Goal: Transaction & Acquisition: Purchase product/service

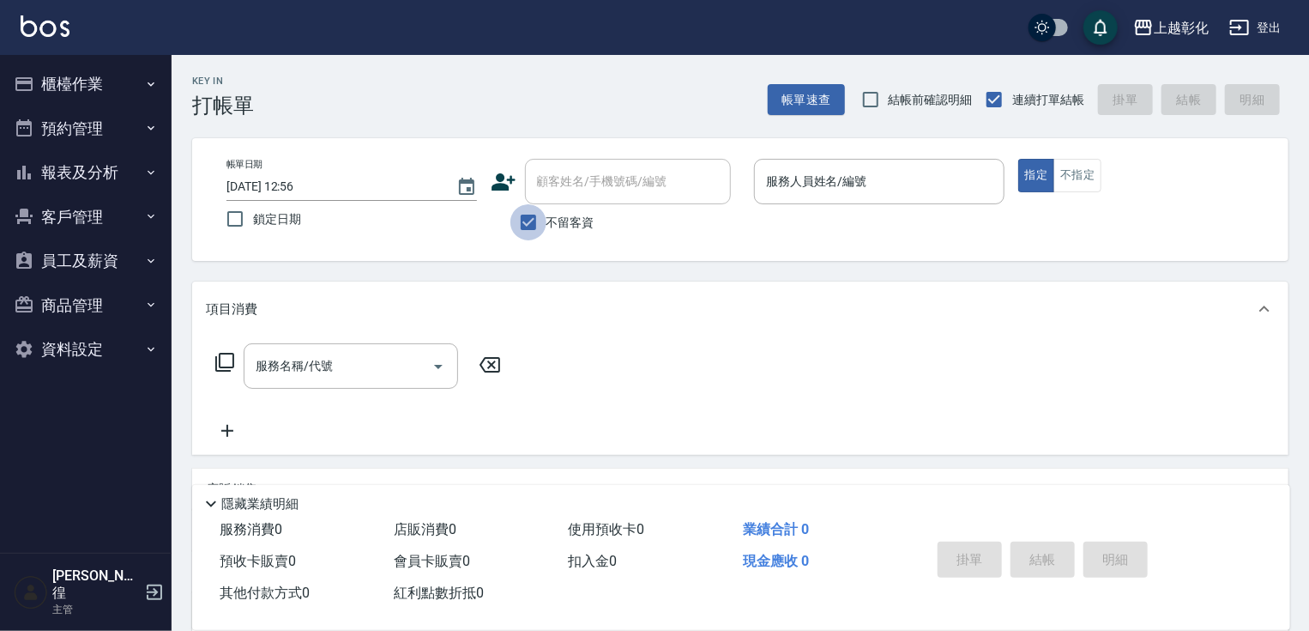
click at [542, 233] on input "不留客資" at bounding box center [529, 222] width 36 height 36
checkbox input "false"
click at [565, 187] on input "顧客姓名/手機號碼/編號" at bounding box center [615, 181] width 165 height 30
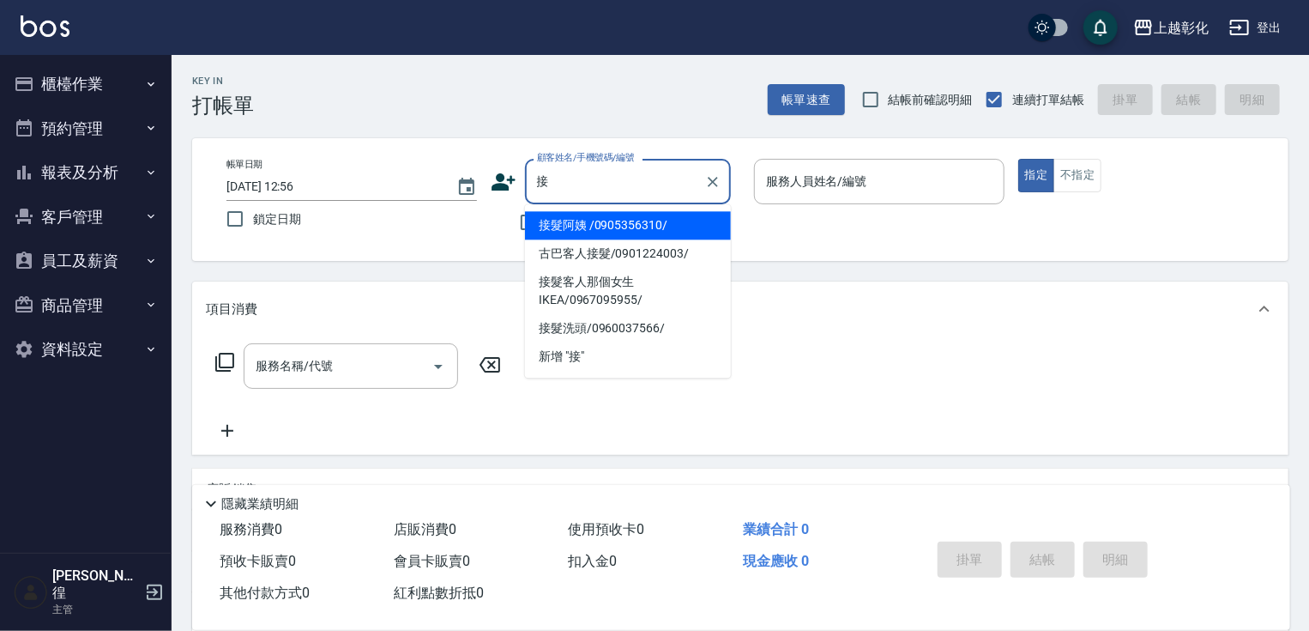
click at [583, 222] on li "接髮阿姨 /0905356310/" at bounding box center [628, 225] width 206 height 28
type input "接髮阿姨 /0905356310/"
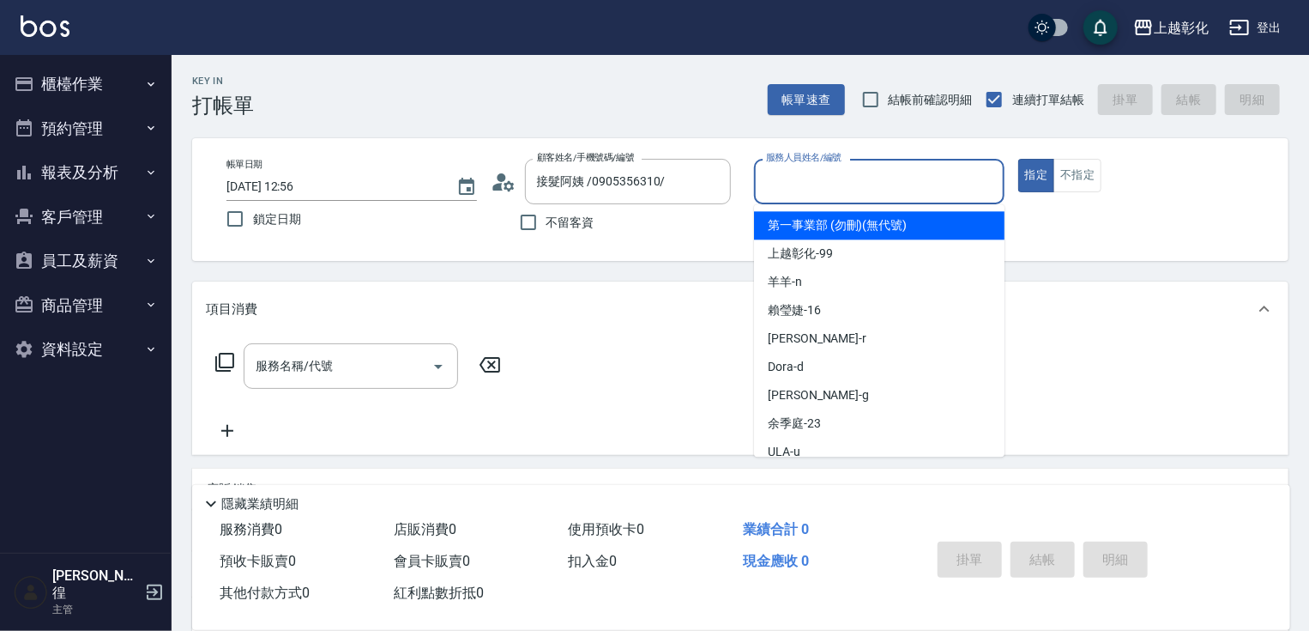
click at [831, 172] on input "服務人員姓名/編號" at bounding box center [879, 181] width 235 height 30
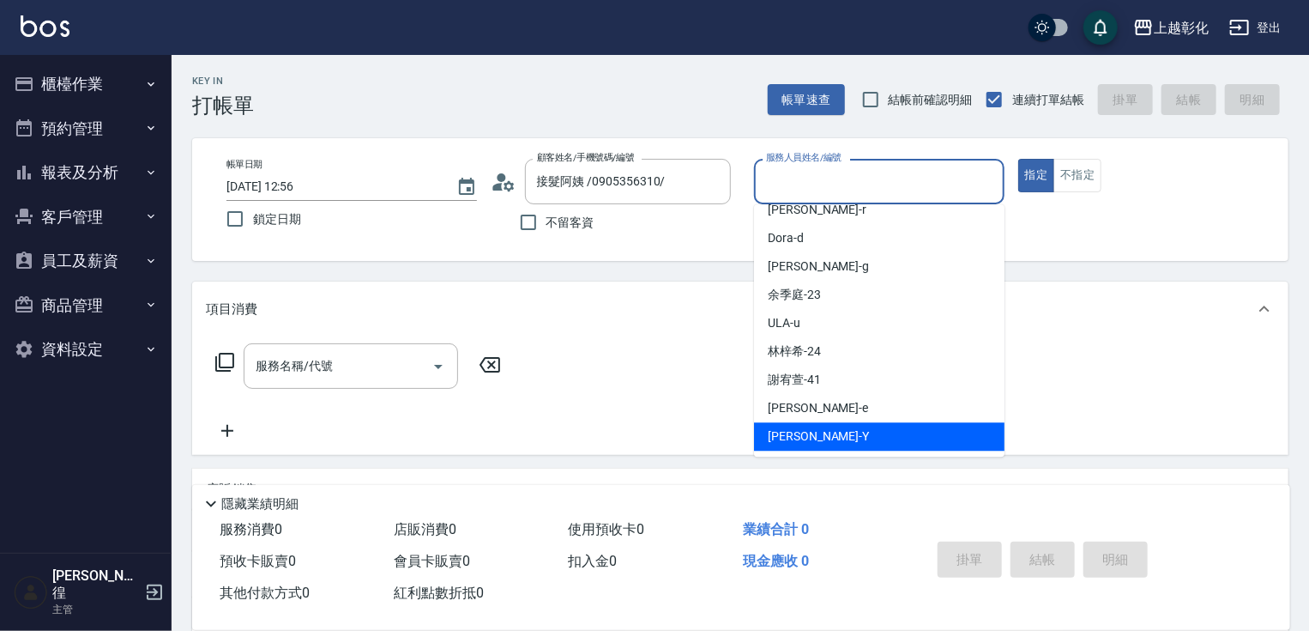
click at [824, 444] on div "[PERSON_NAME] -Y" at bounding box center [879, 436] width 251 height 28
type input "[PERSON_NAME]-Y"
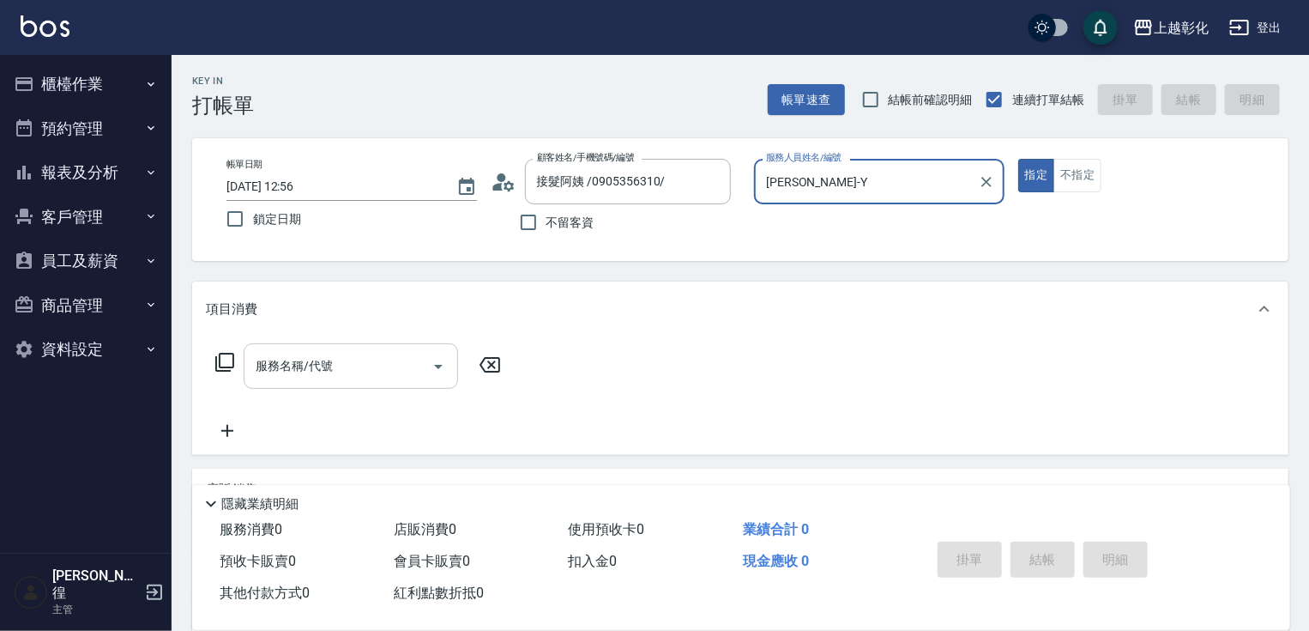
click at [348, 351] on input "服務名稱/代號" at bounding box center [337, 366] width 173 height 30
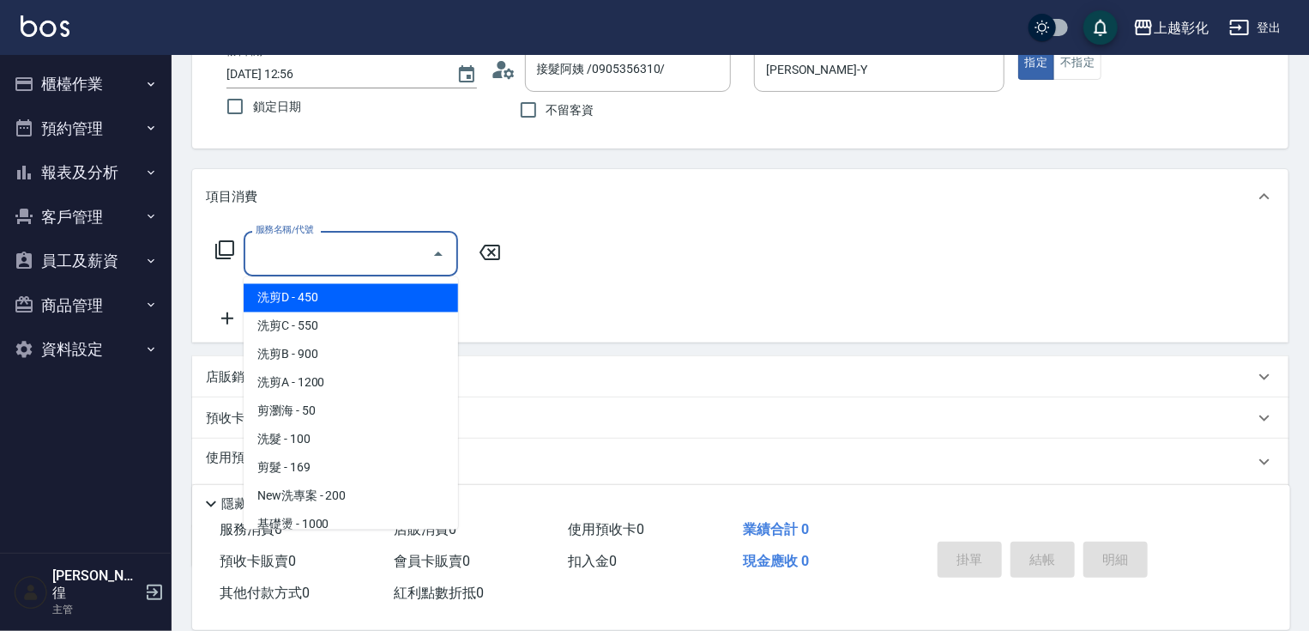
scroll to position [137, 0]
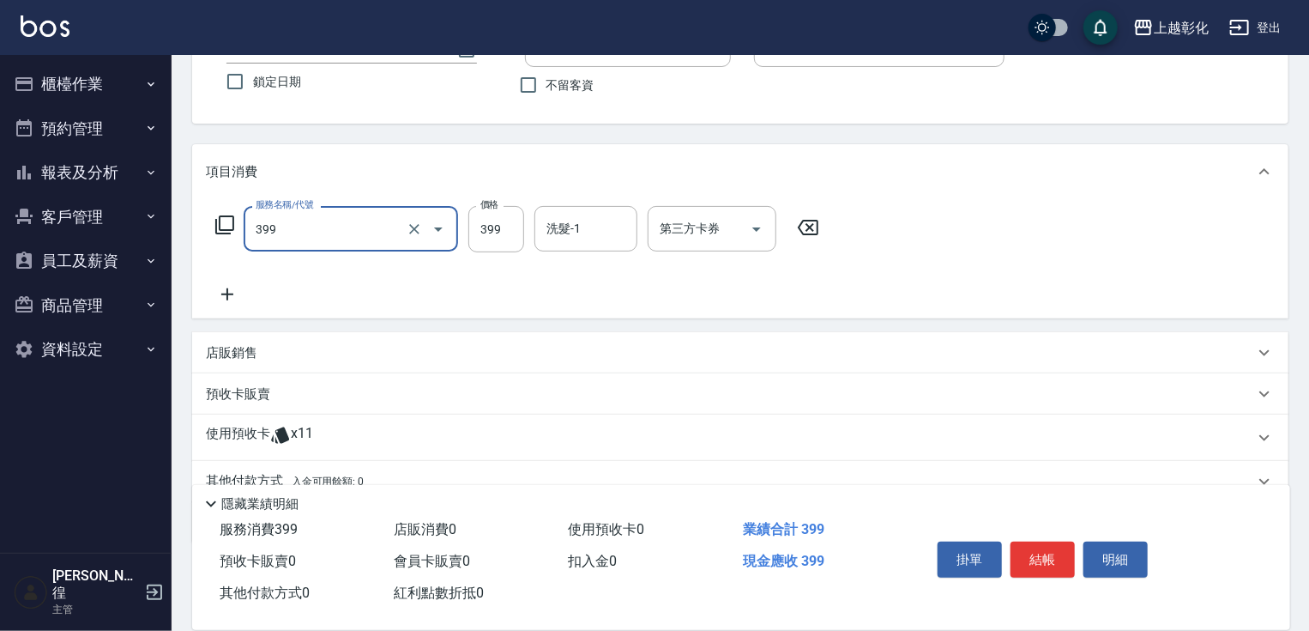
type input "貼片洗髮(399)"
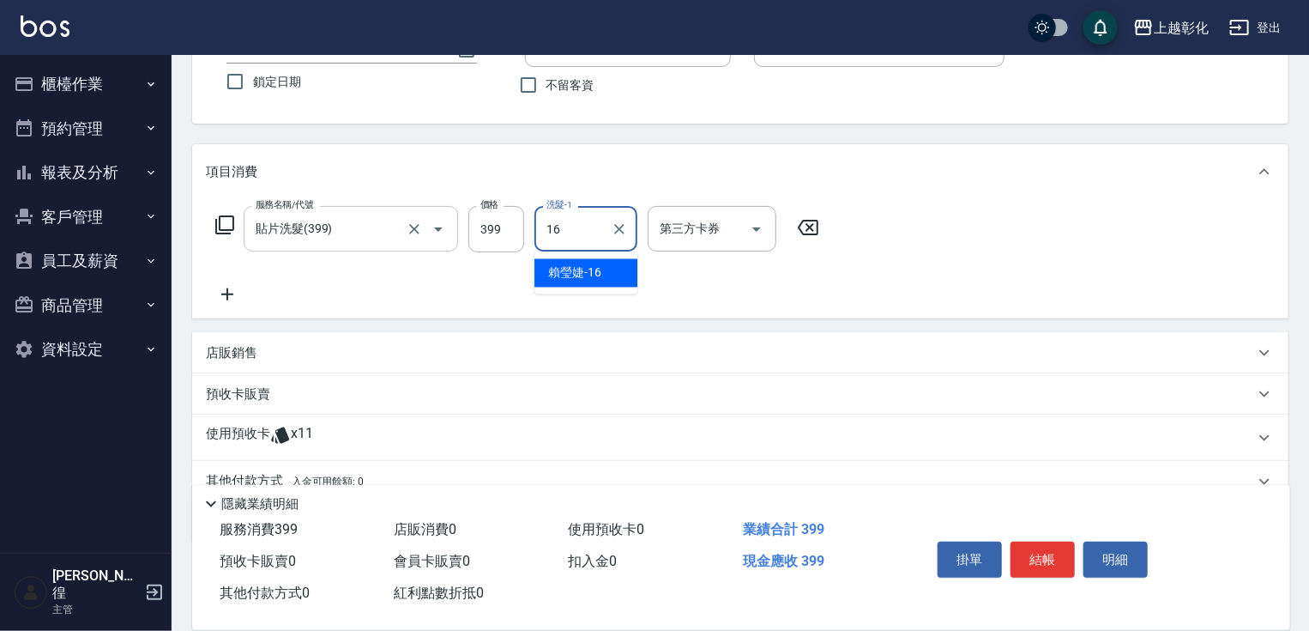
type input "[PERSON_NAME]-16"
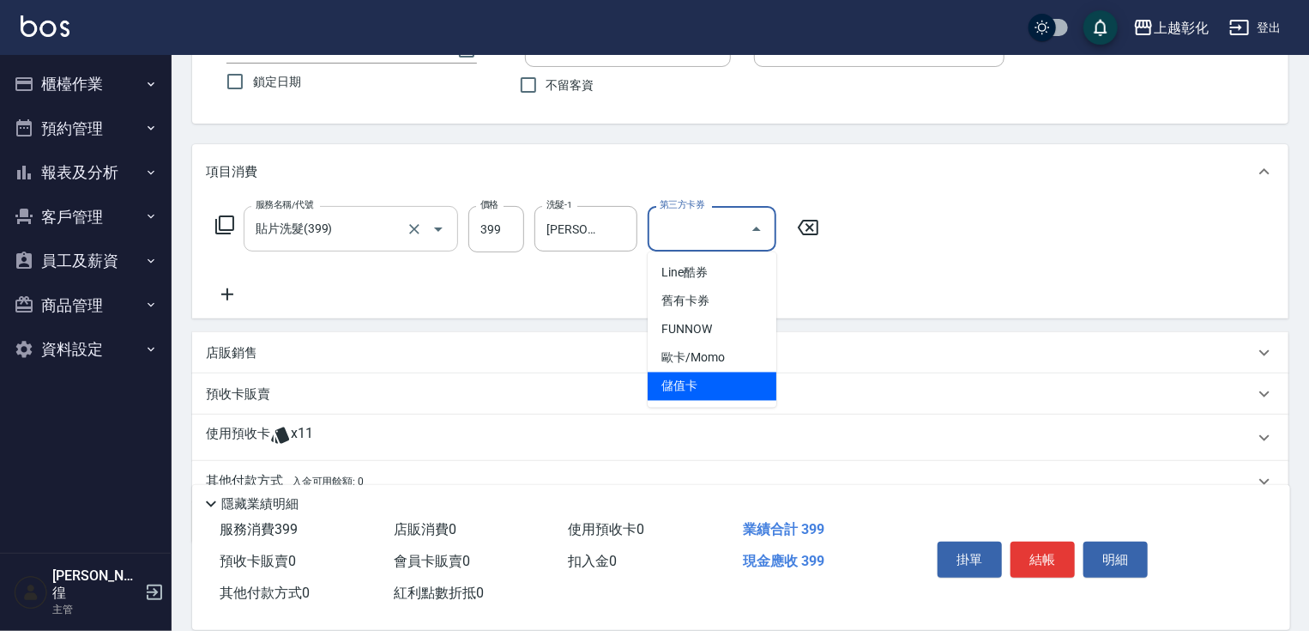
type input "儲值卡"
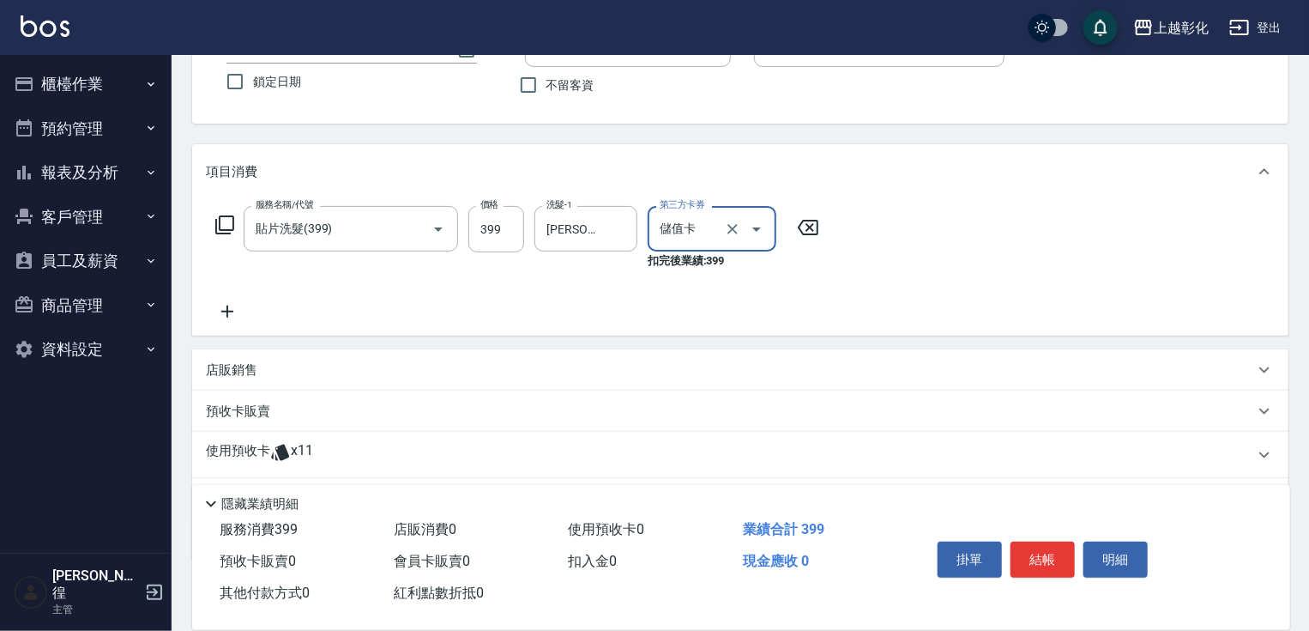
click at [275, 458] on icon at bounding box center [280, 452] width 21 height 21
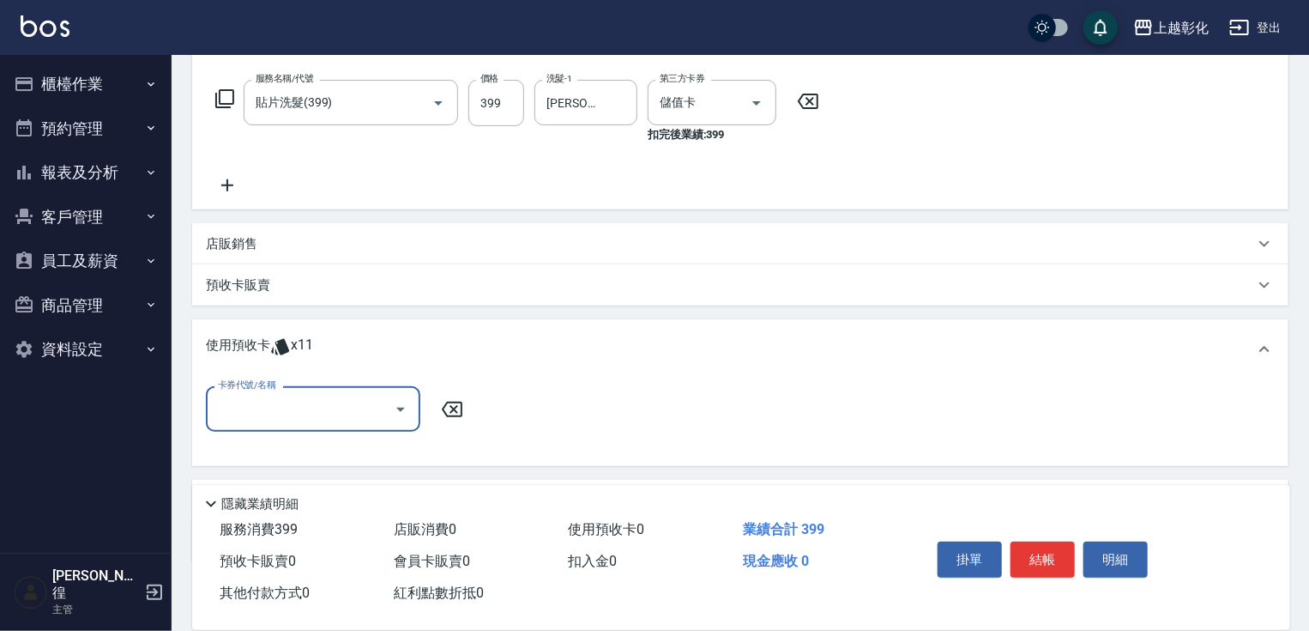
scroll to position [275, 0]
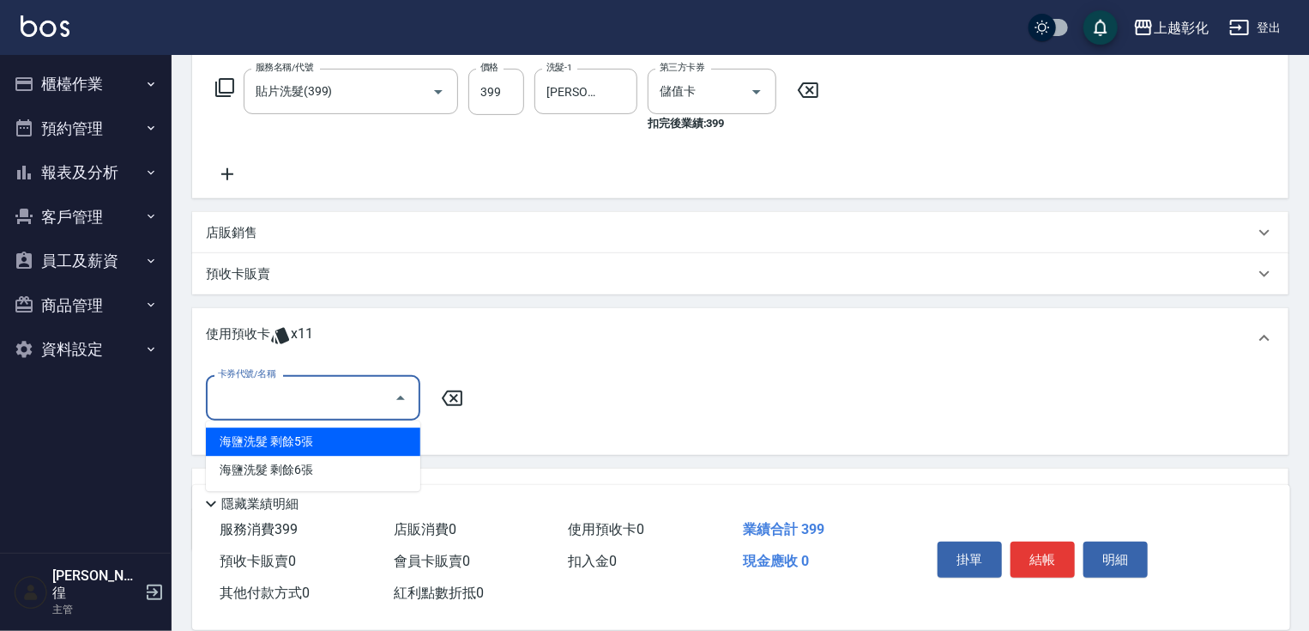
click at [302, 385] on input "卡券代號/名稱" at bounding box center [300, 398] width 173 height 30
click at [312, 440] on div "海鹽洗髮 剩餘5張" at bounding box center [313, 441] width 215 height 28
type input "海鹽洗髮"
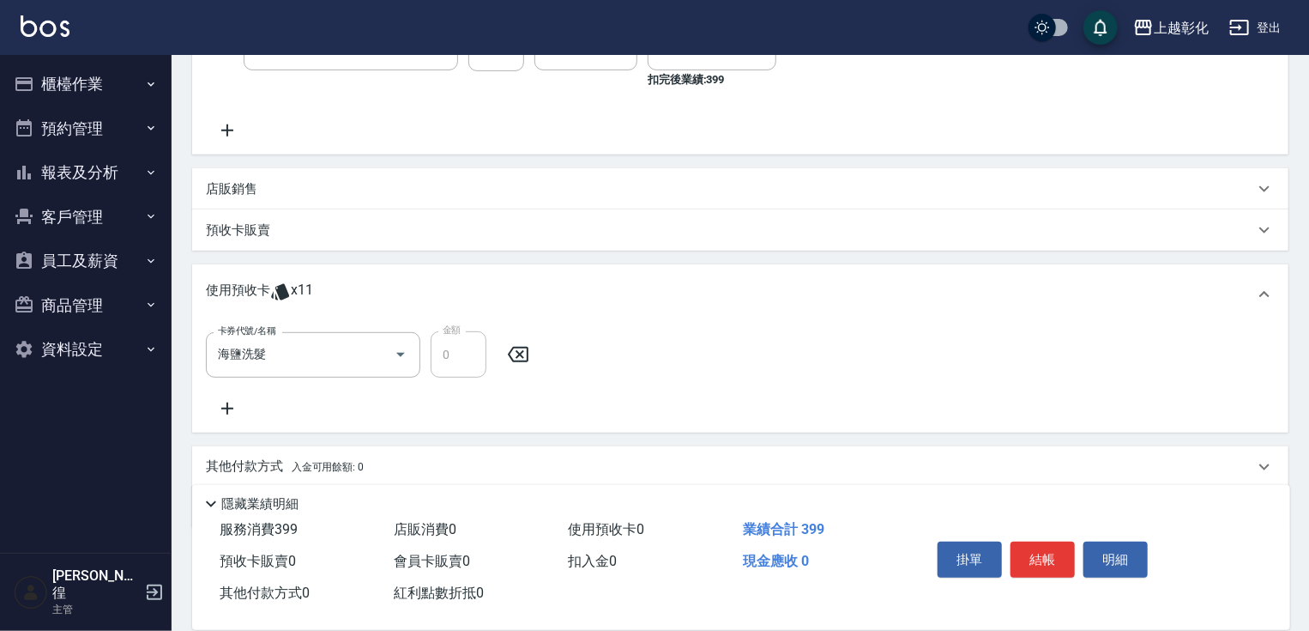
scroll to position [343, 0]
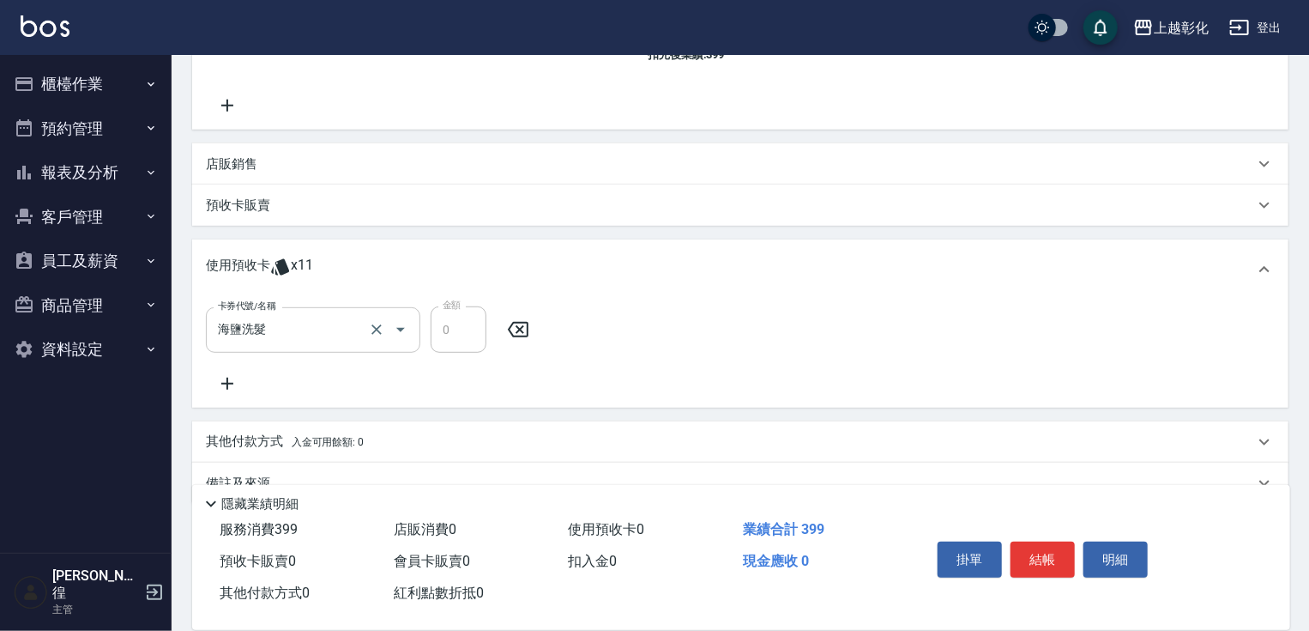
click at [405, 333] on icon "Open" at bounding box center [400, 329] width 21 height 21
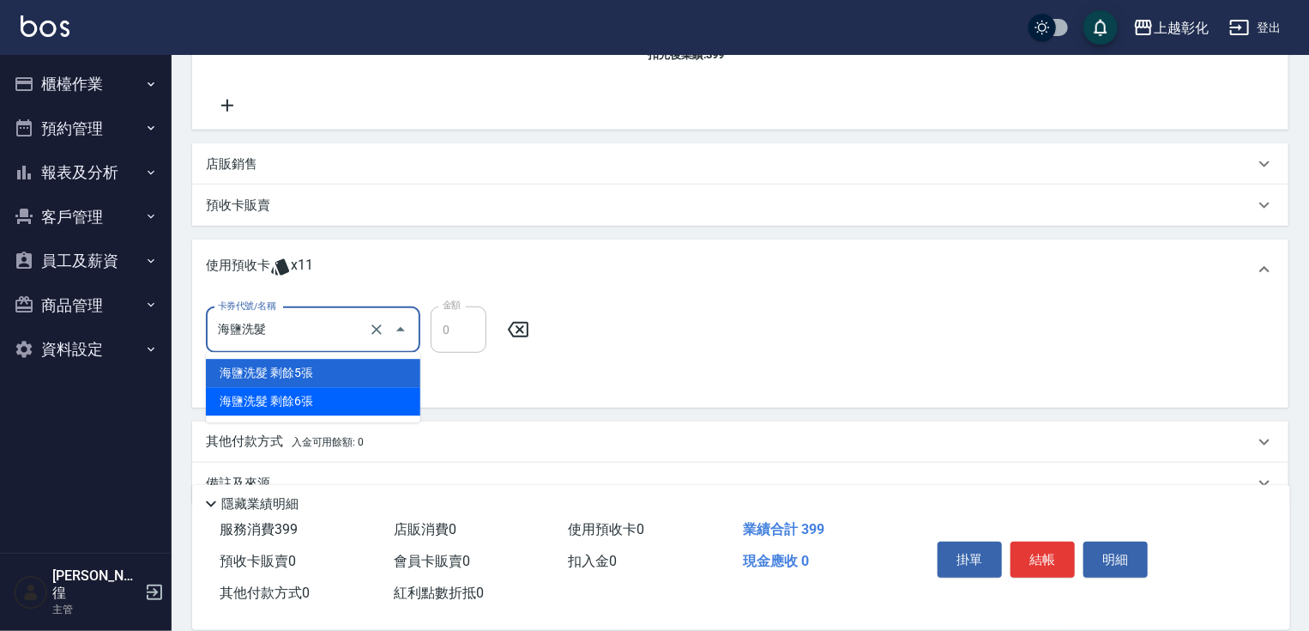
click at [310, 392] on div "海鹽洗髮 剩餘6張" at bounding box center [313, 401] width 215 height 28
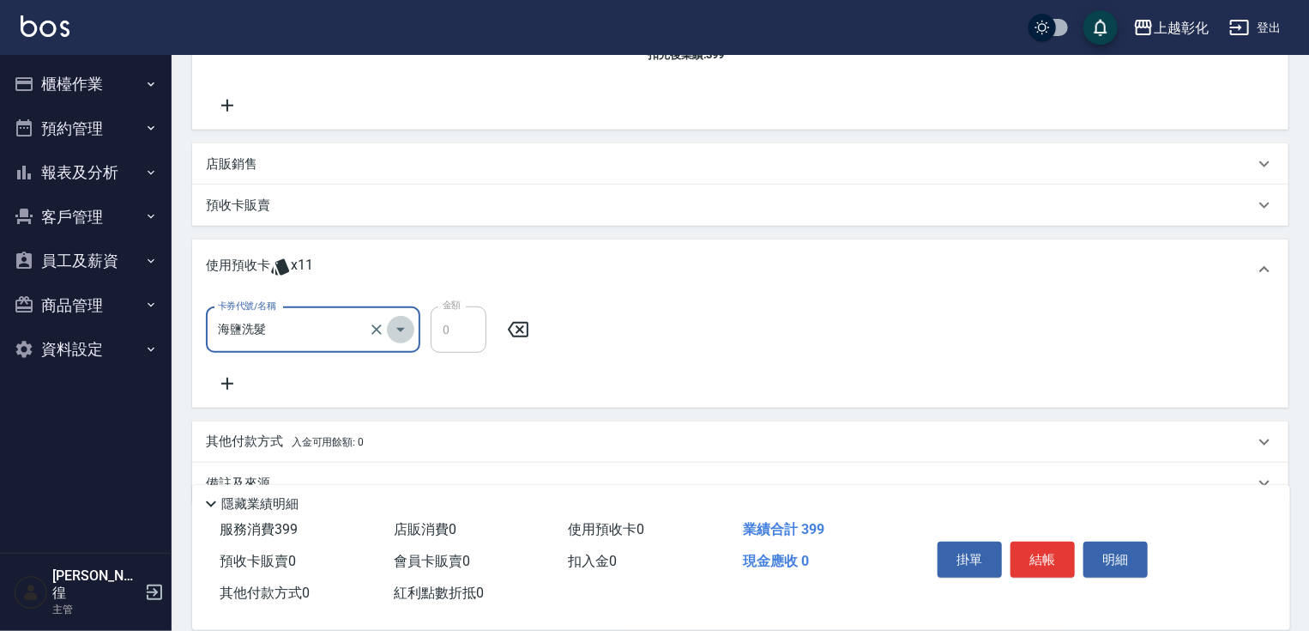
click at [402, 335] on icon "Open" at bounding box center [400, 329] width 21 height 21
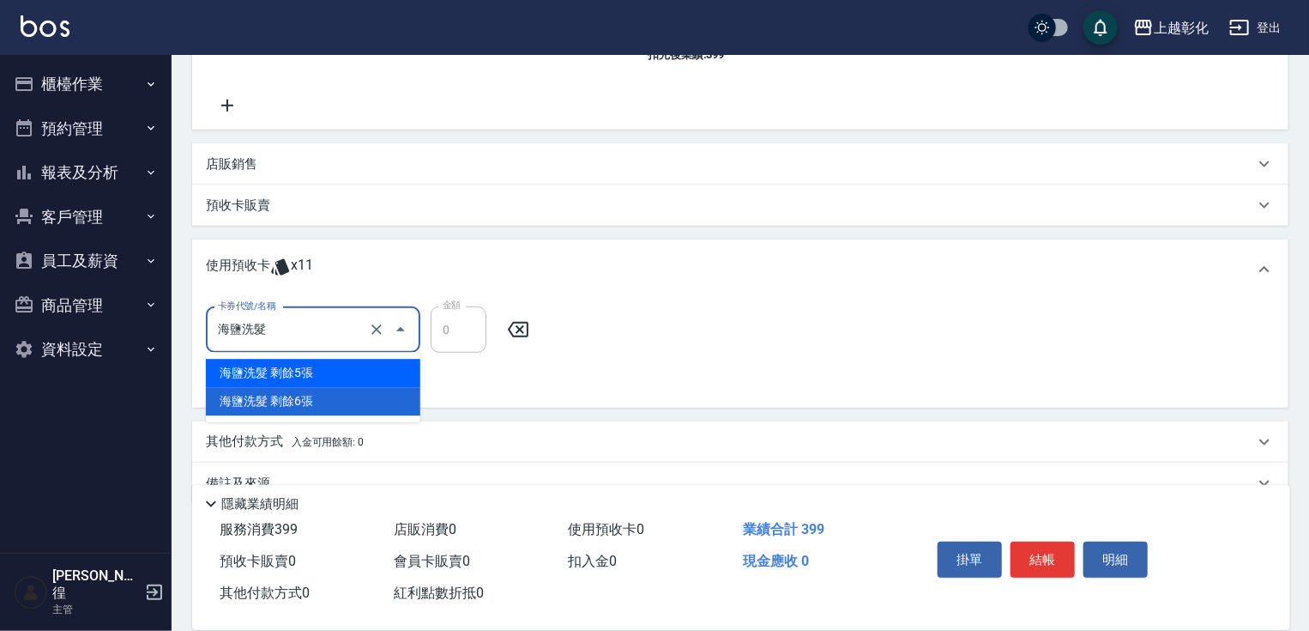
click at [329, 367] on div "海鹽洗髮 剩餘5張" at bounding box center [313, 373] width 215 height 28
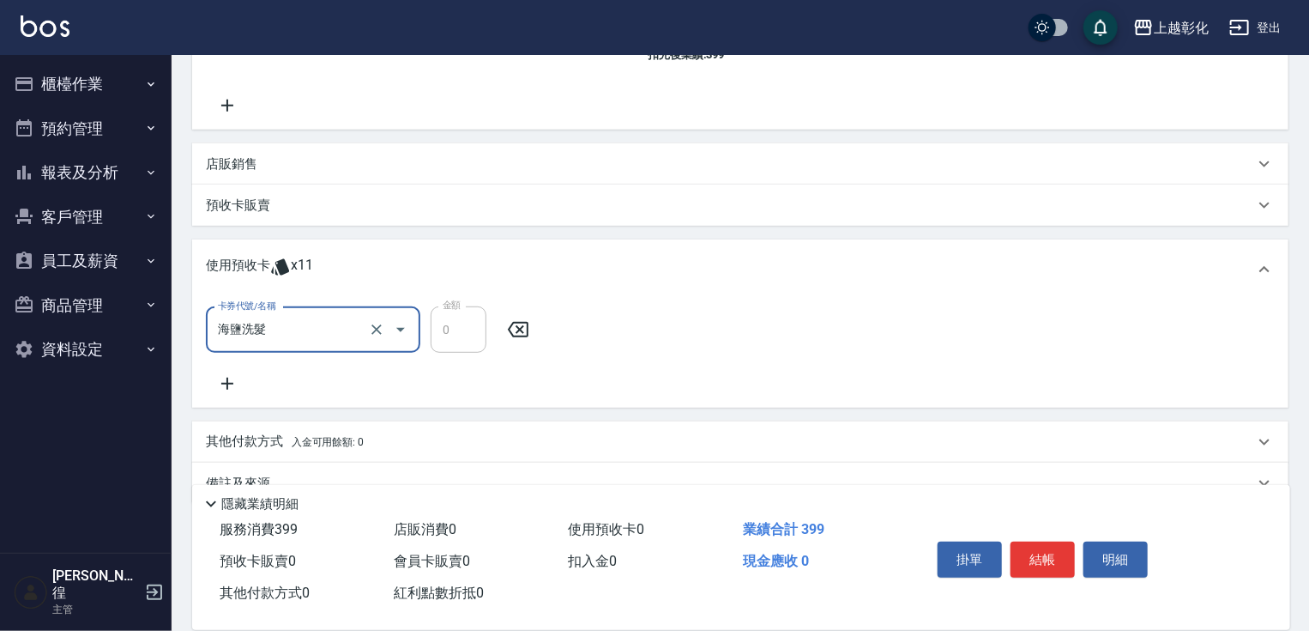
click at [326, 330] on input "海鹽洗髮" at bounding box center [289, 330] width 151 height 30
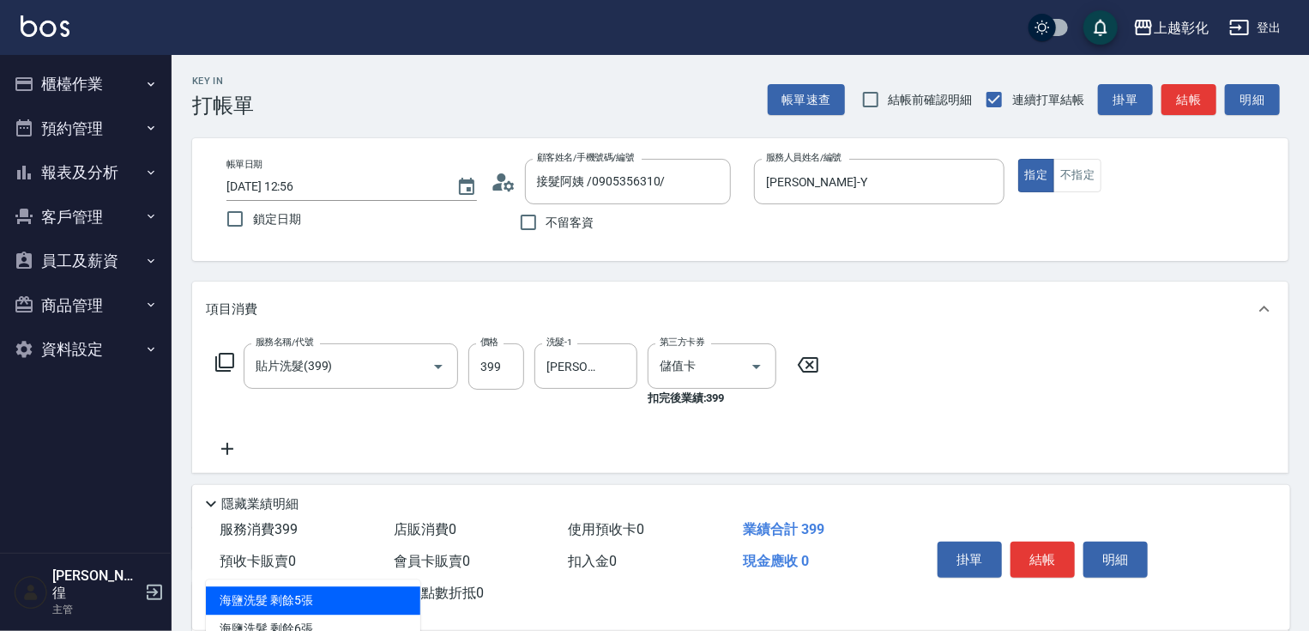
scroll to position [69, 0]
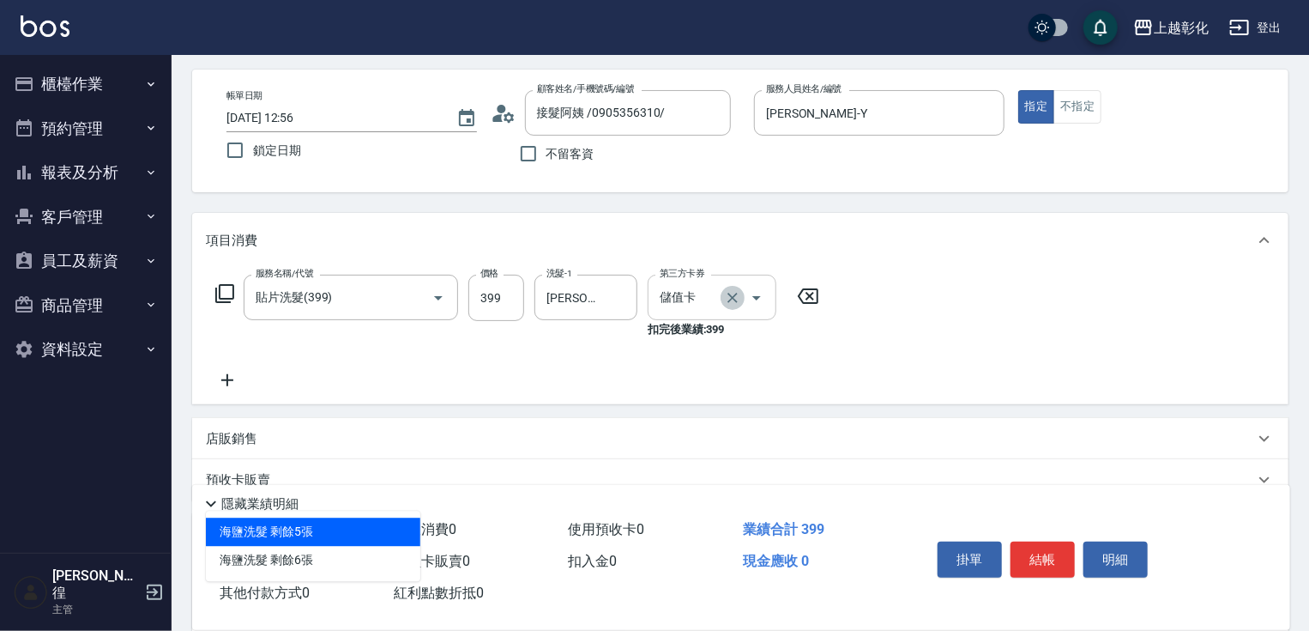
click at [735, 295] on icon "Clear" at bounding box center [733, 298] width 10 height 10
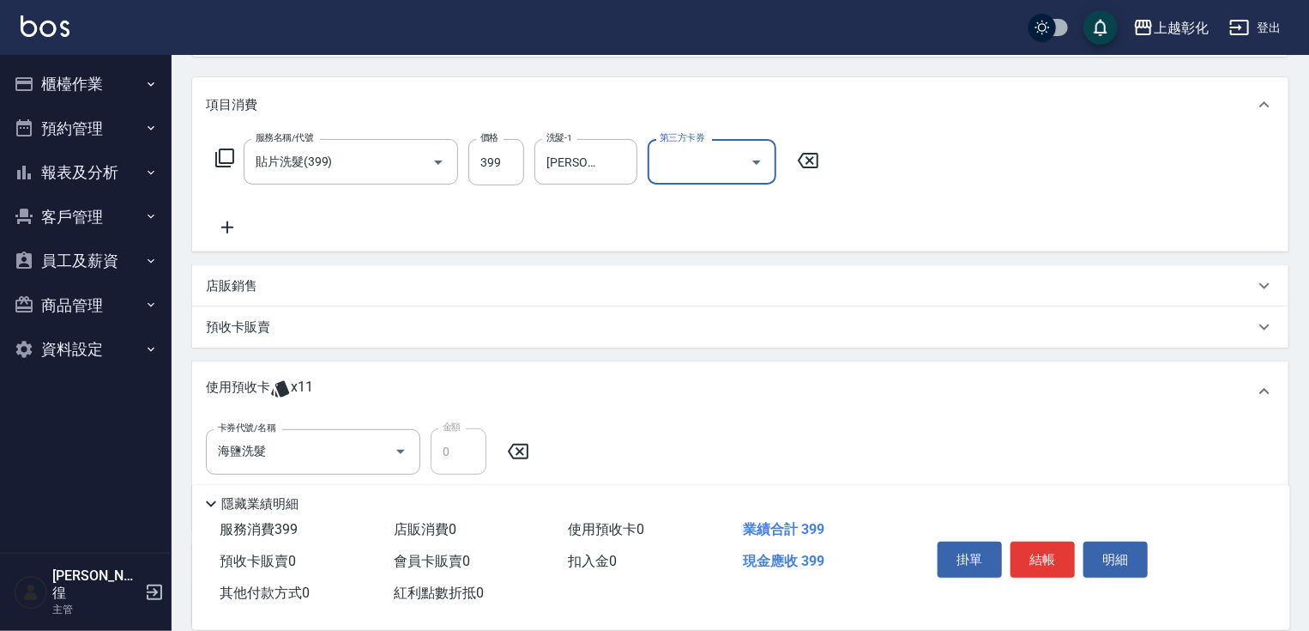
scroll to position [206, 0]
click at [356, 451] on input "海鹽洗髮" at bounding box center [289, 450] width 151 height 30
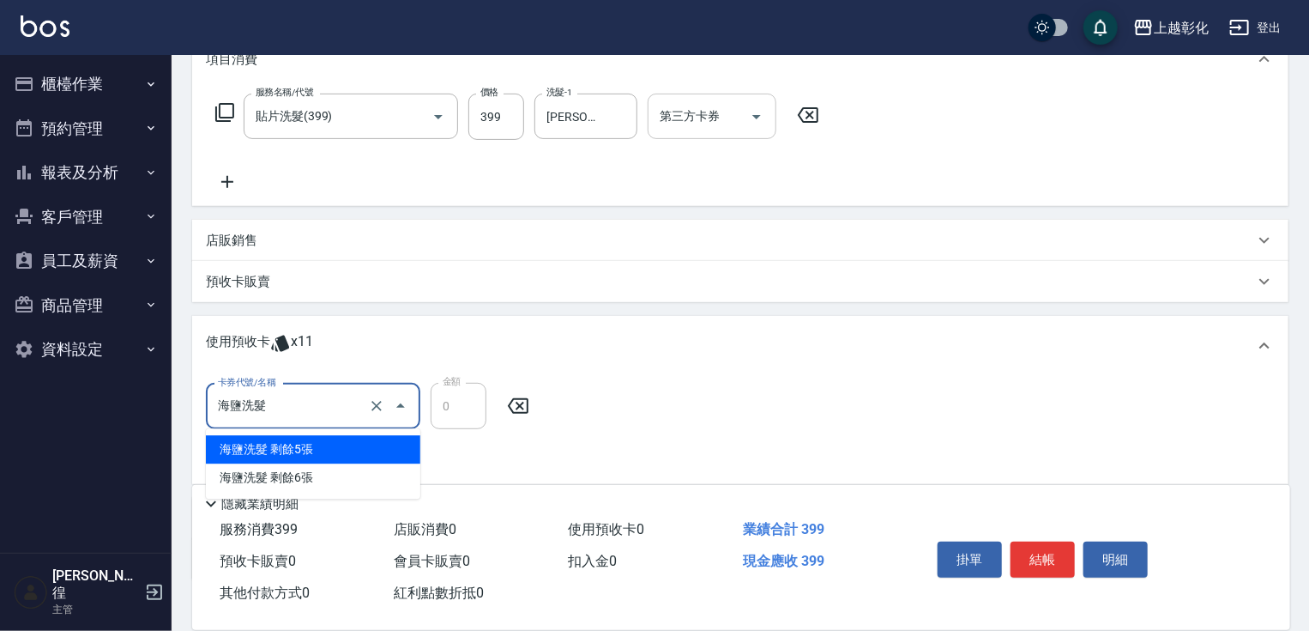
scroll to position [275, 0]
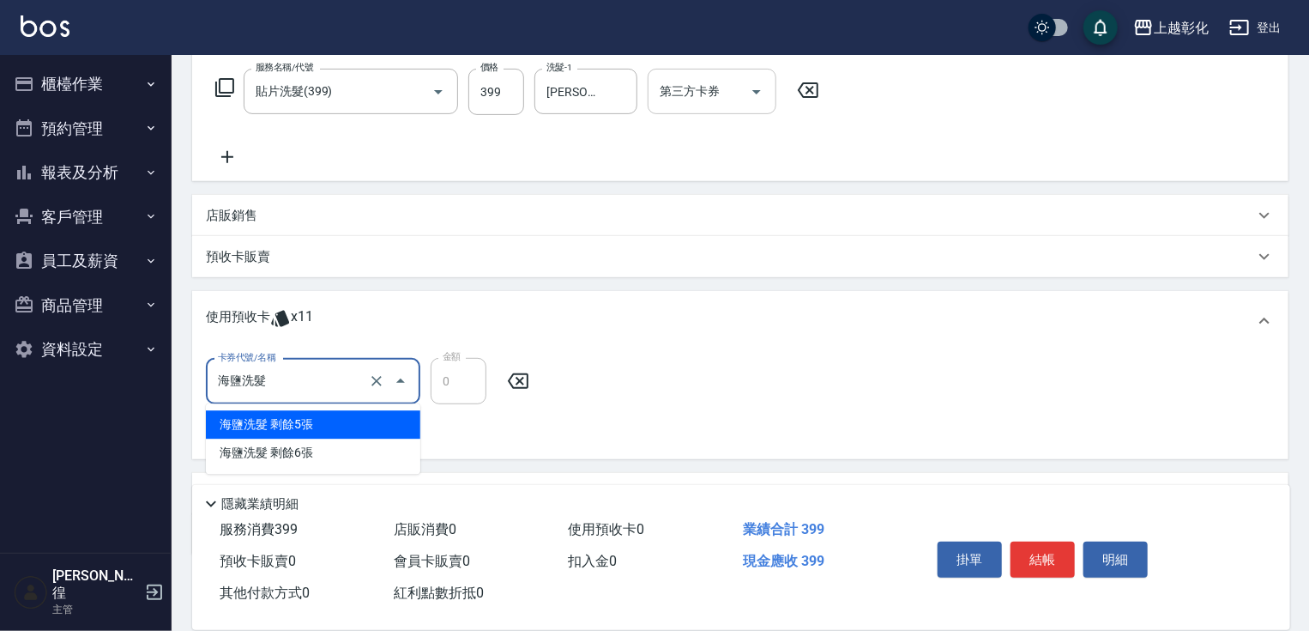
click at [361, 417] on div "海鹽洗髮 剩餘5張" at bounding box center [313, 424] width 215 height 28
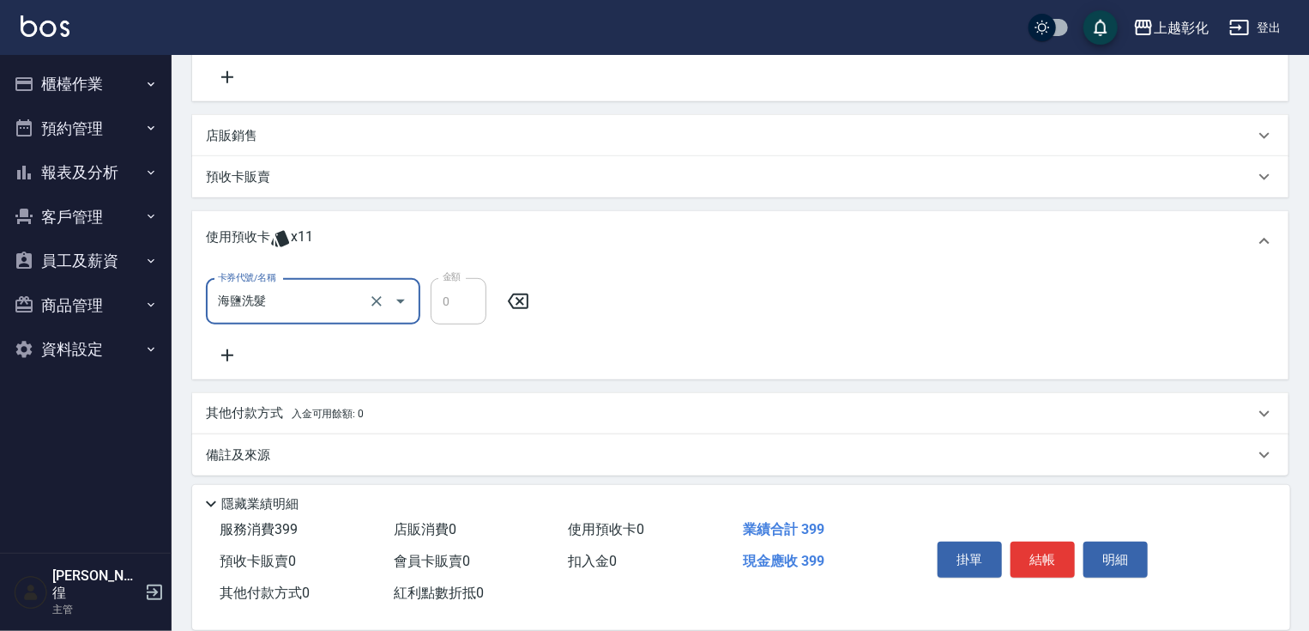
scroll to position [361, 0]
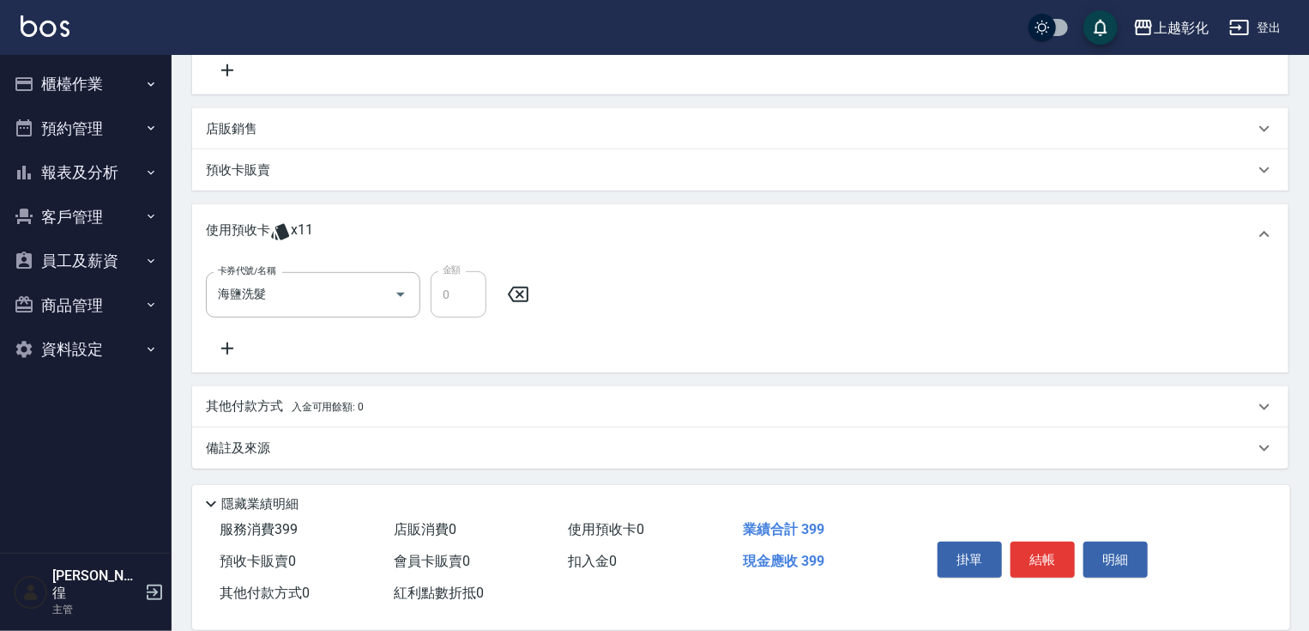
click at [318, 413] on p "其他付款方式 入金可用餘額: 0" at bounding box center [285, 406] width 158 height 19
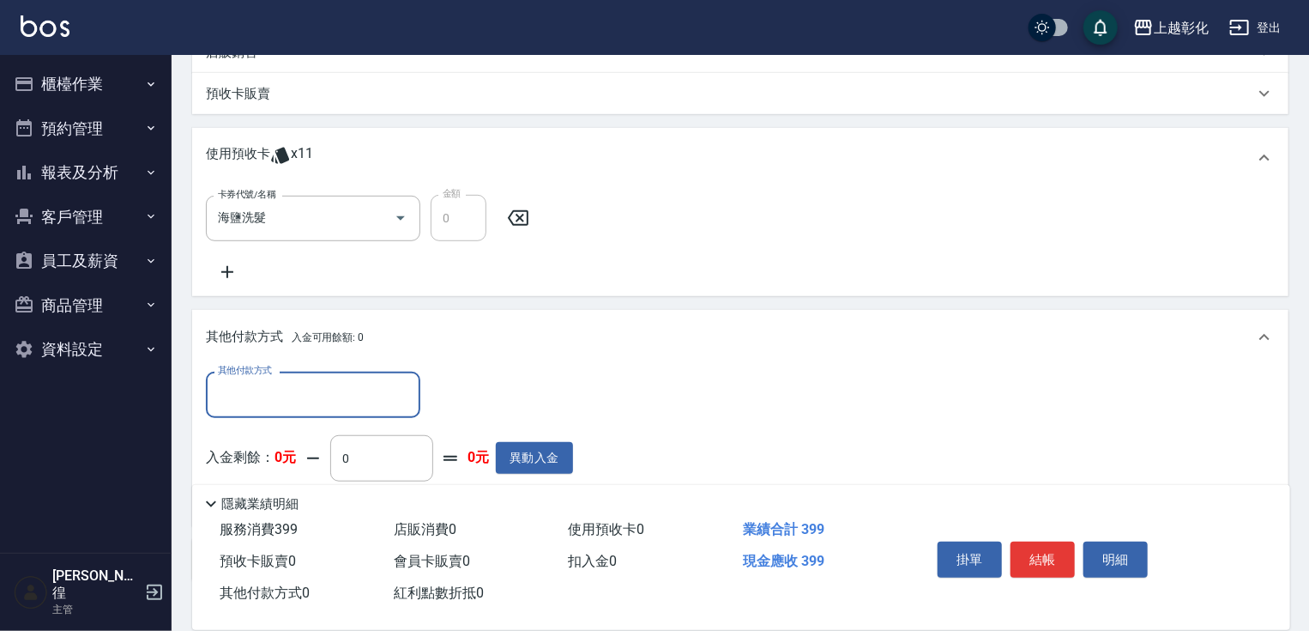
scroll to position [413, 0]
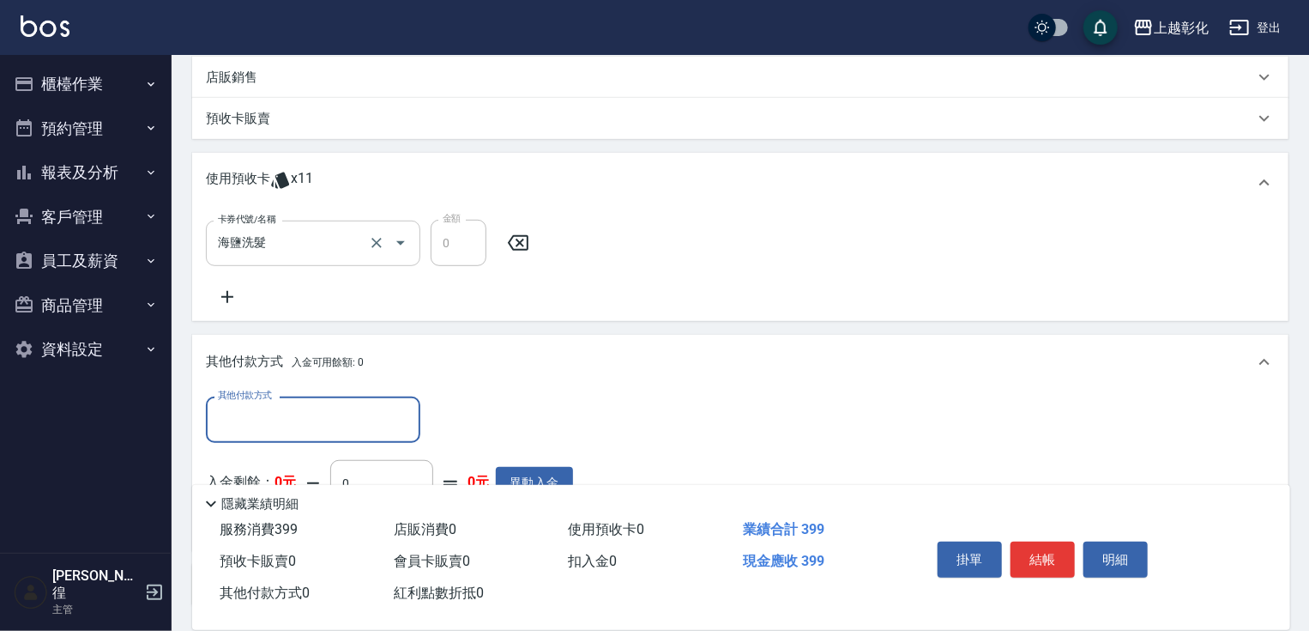
click at [361, 236] on input "海鹽洗髮" at bounding box center [289, 243] width 151 height 30
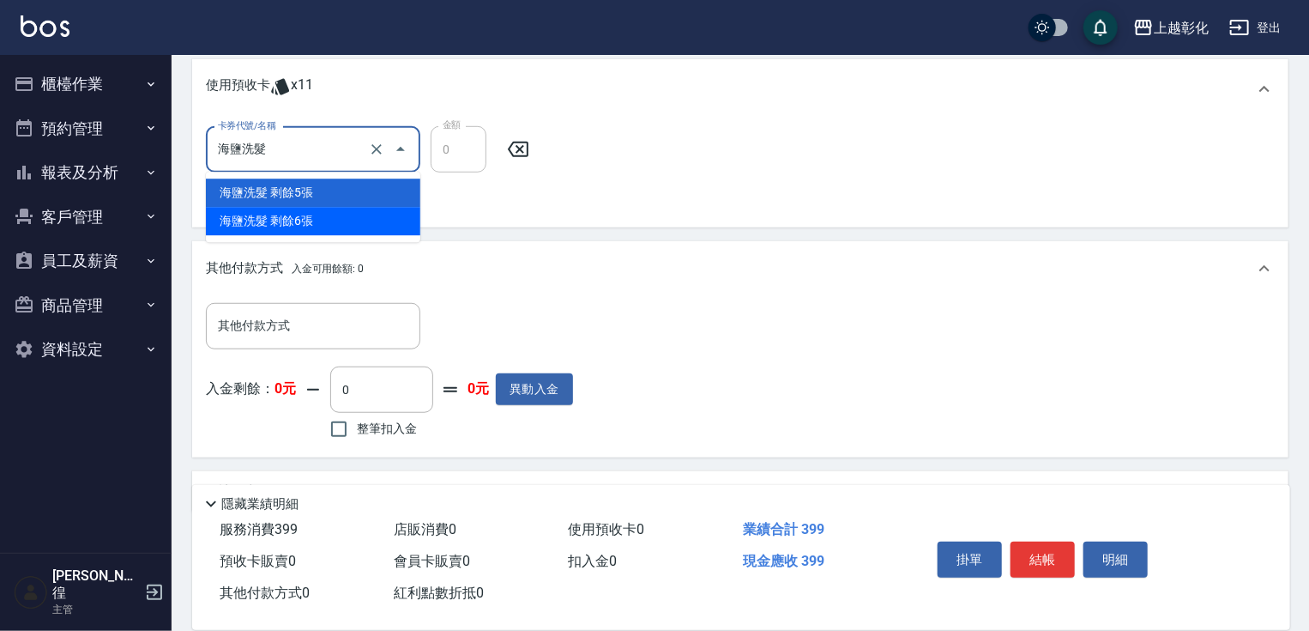
scroll to position [550, 0]
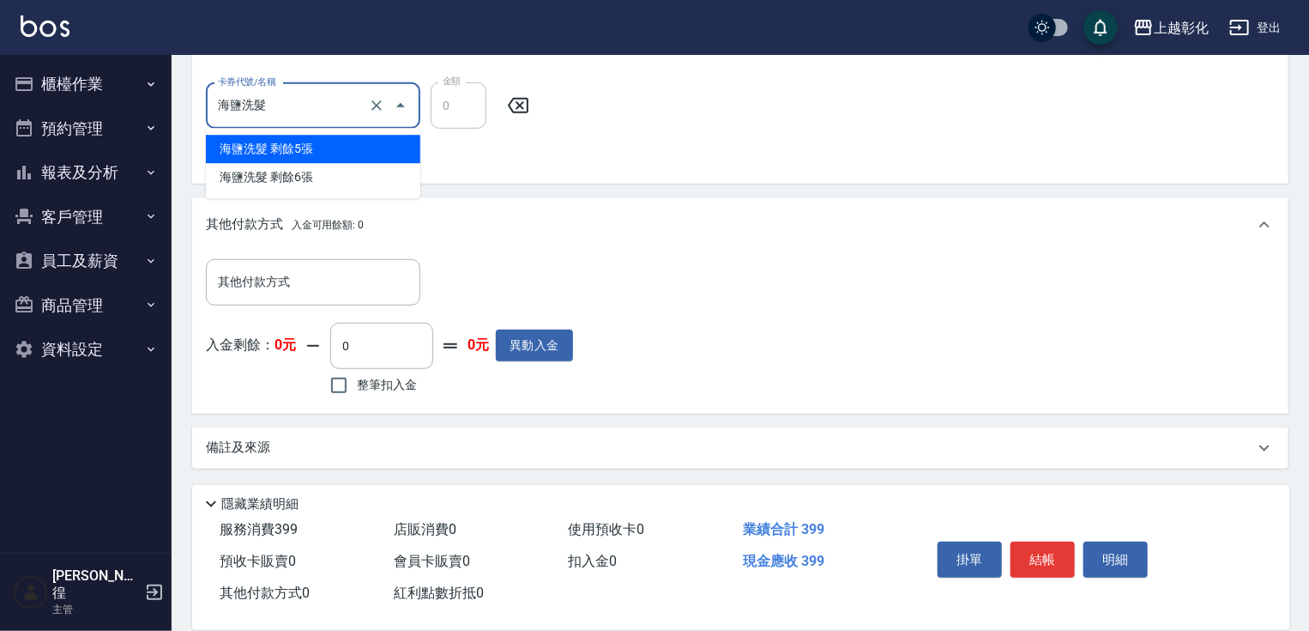
click at [319, 120] on div "海鹽洗髮 卡券代號/名稱" at bounding box center [313, 105] width 215 height 45
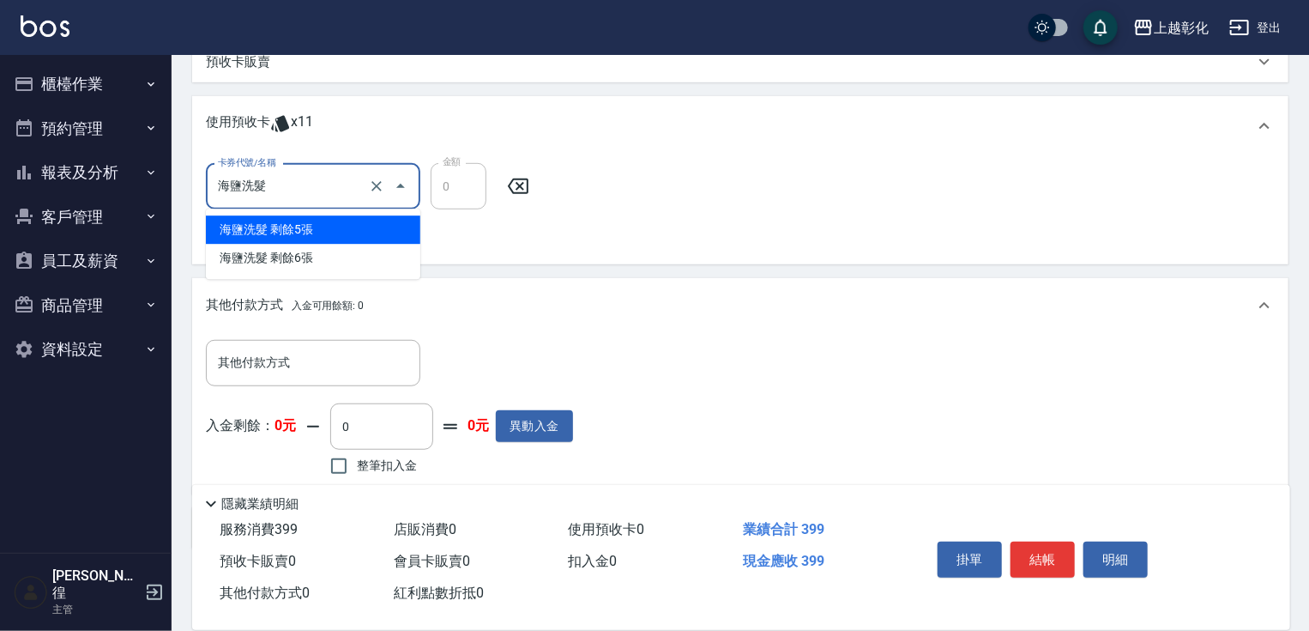
scroll to position [344, 0]
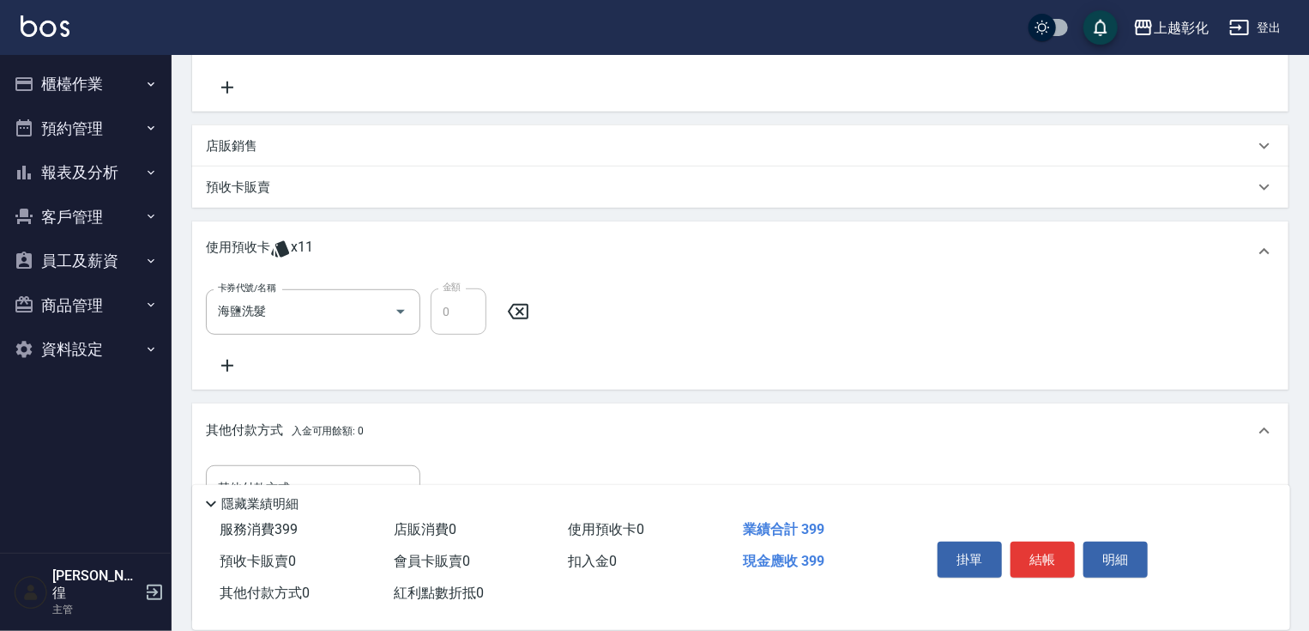
click at [634, 330] on div "卡券代號/名稱 海鹽洗髮 卡券代號/名稱 金額 0 金額" at bounding box center [740, 332] width 1069 height 88
click at [245, 185] on p "預收卡販賣" at bounding box center [238, 187] width 64 height 18
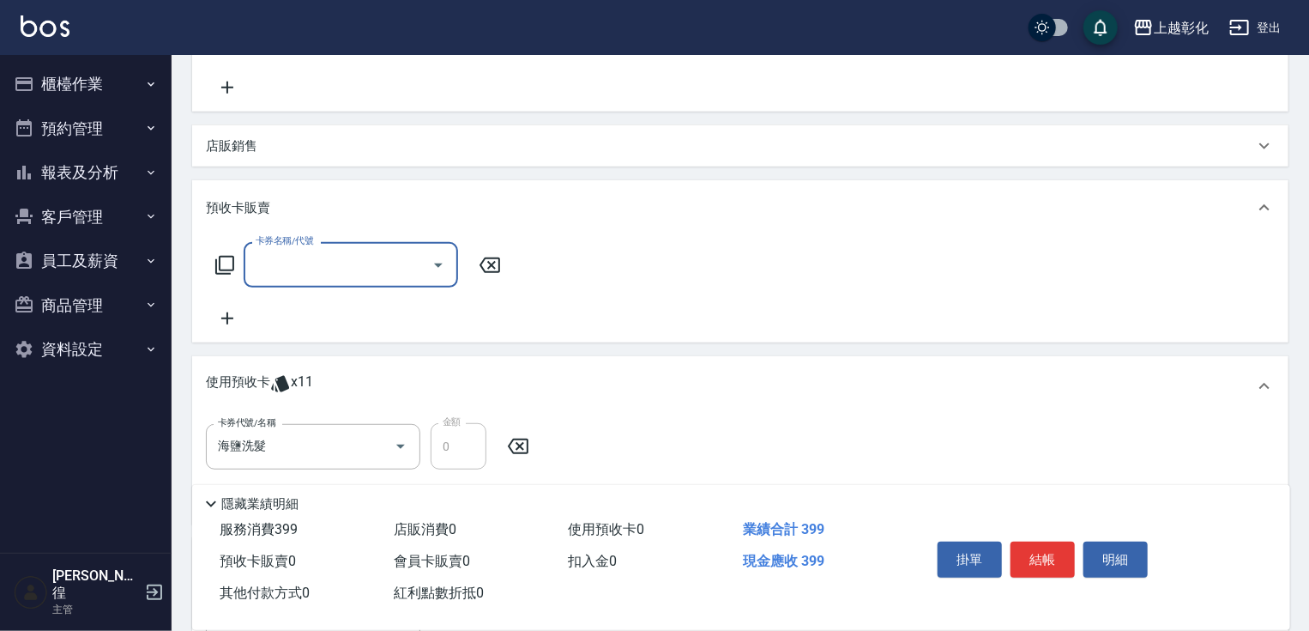
scroll to position [0, 0]
click at [299, 264] on input "卡券名稱/代號" at bounding box center [337, 265] width 173 height 30
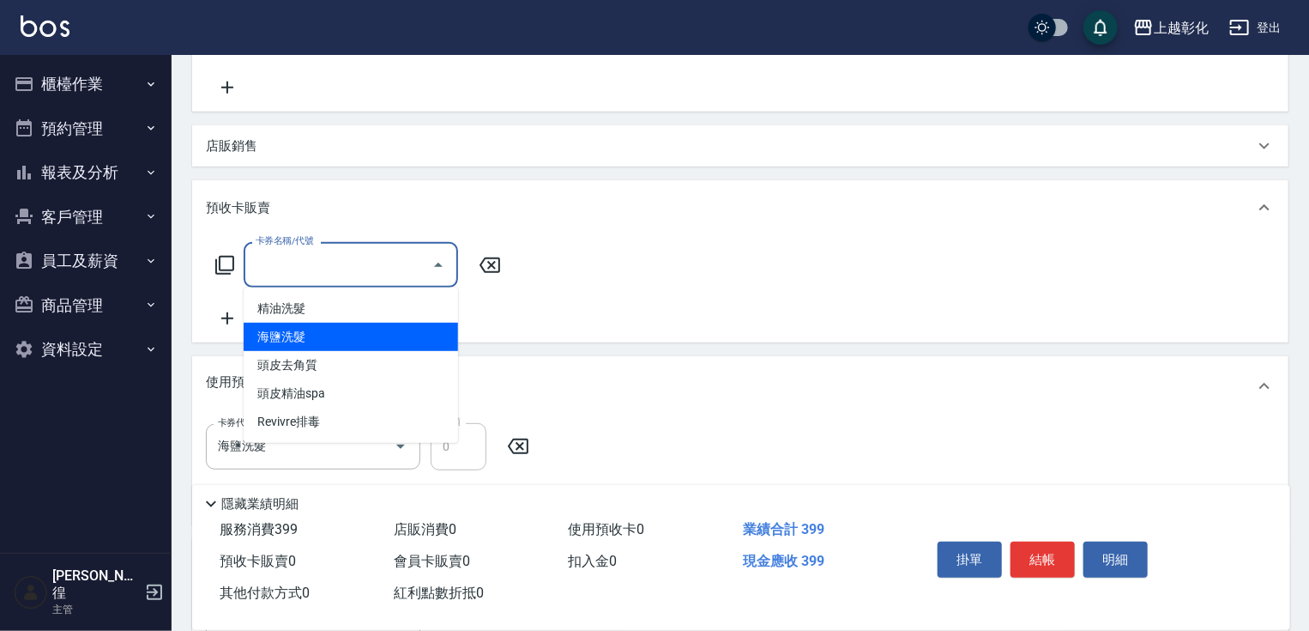
click at [299, 348] on span "海鹽洗髮" at bounding box center [351, 337] width 215 height 28
type input "海鹽洗髮"
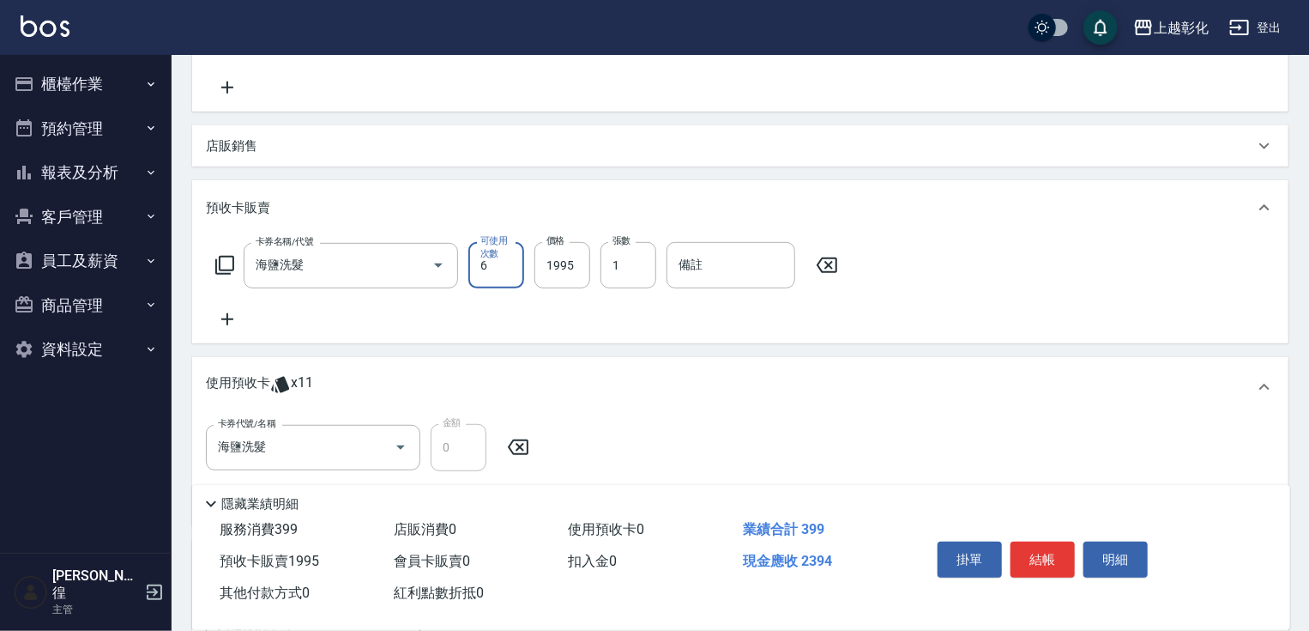
click at [806, 255] on icon at bounding box center [827, 265] width 43 height 21
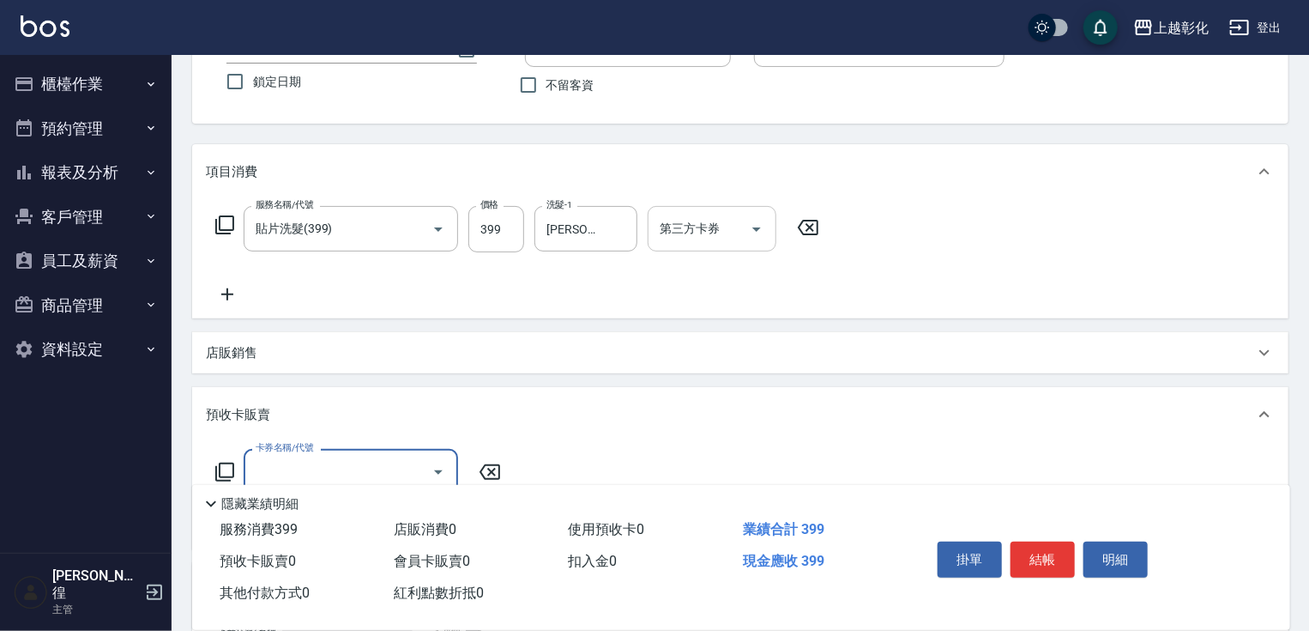
scroll to position [70, 0]
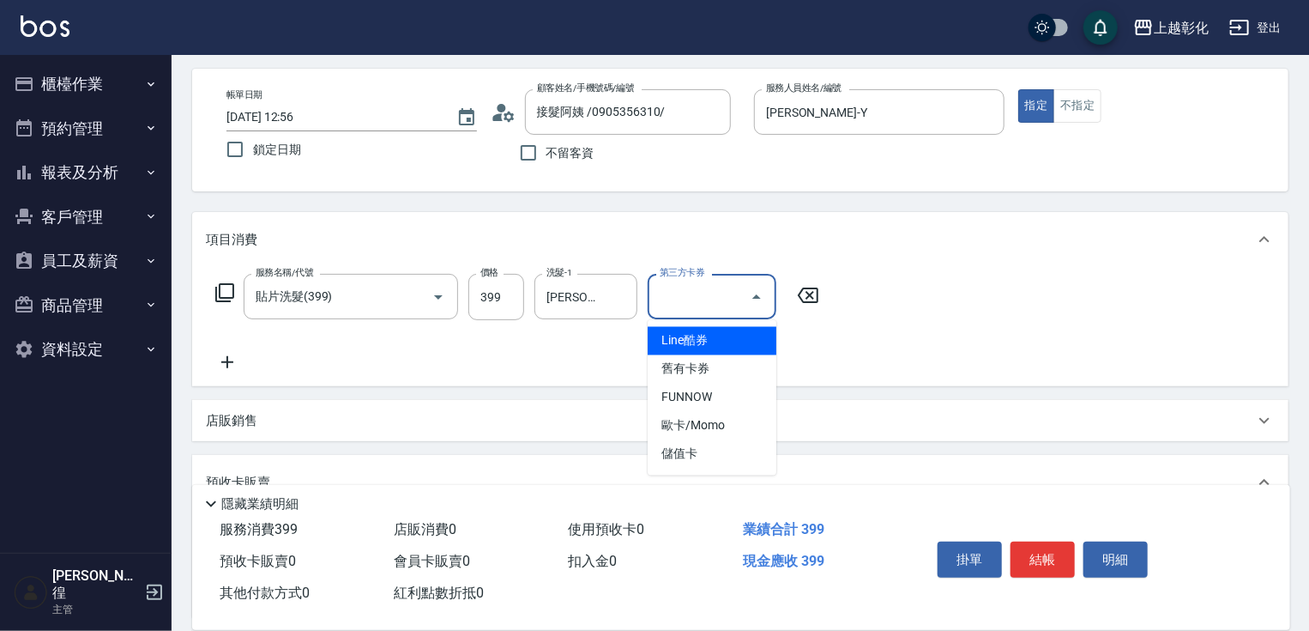
click at [731, 292] on input "第三方卡券" at bounding box center [700, 296] width 88 height 30
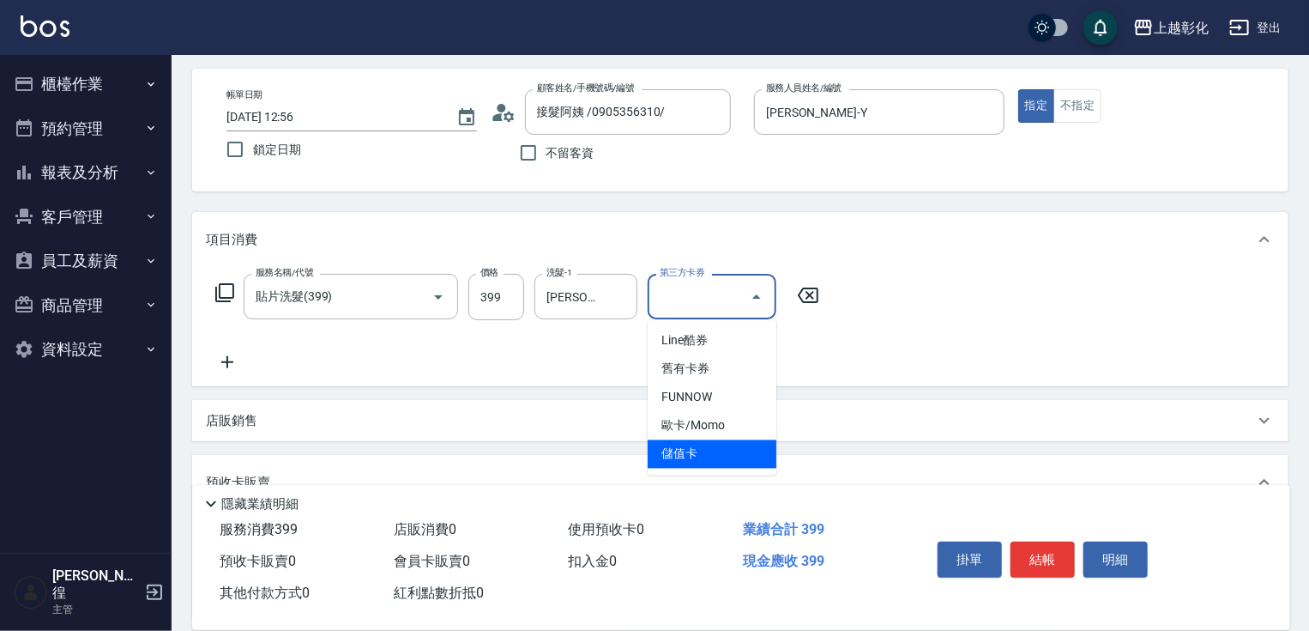
click at [697, 455] on span "儲值卡" at bounding box center [712, 454] width 129 height 28
type input "儲值卡"
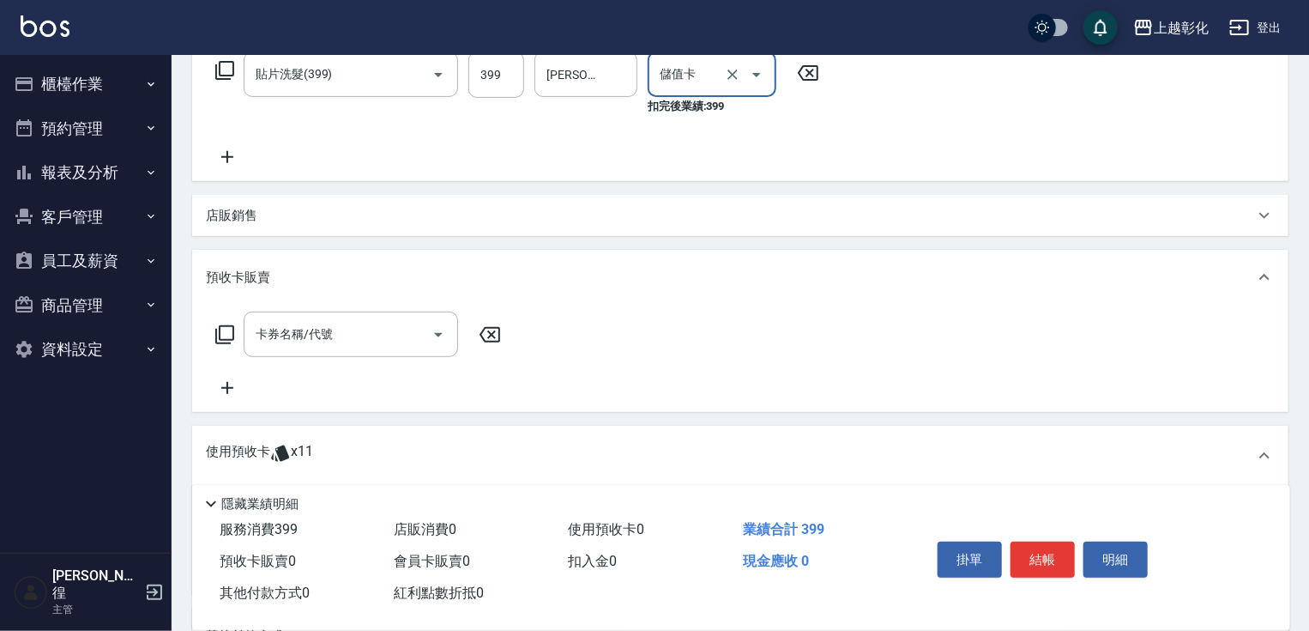
scroll to position [344, 0]
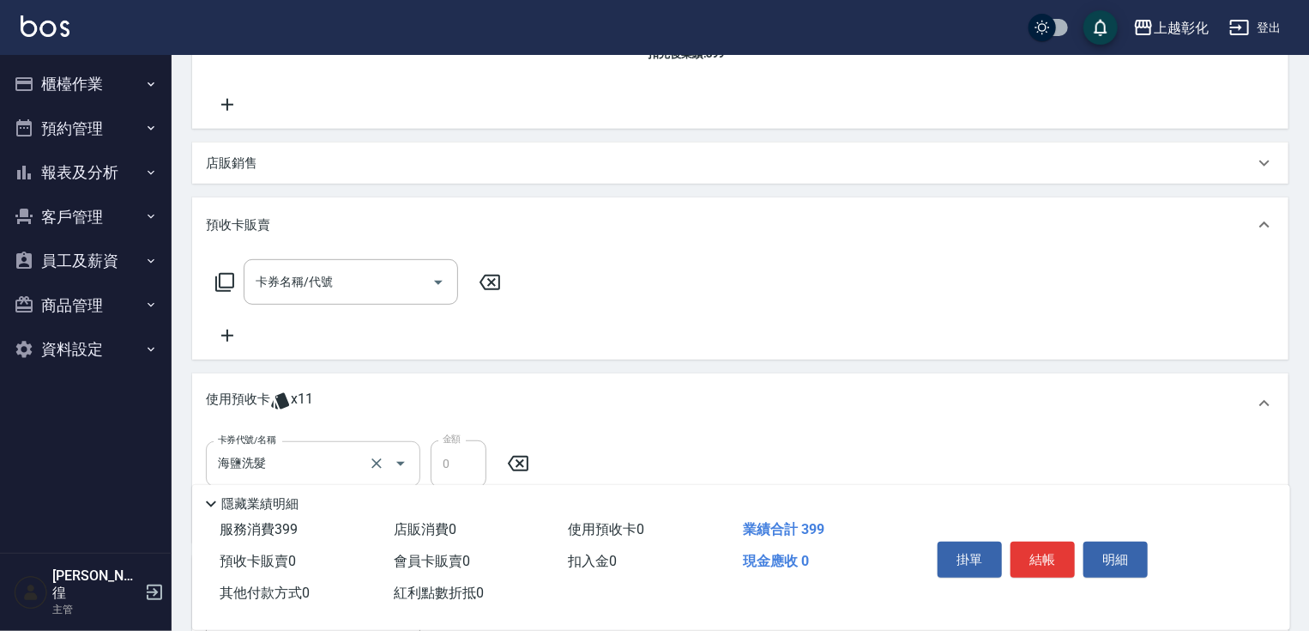
click at [320, 441] on div "海鹽洗髮 卡券代號/名稱" at bounding box center [313, 463] width 215 height 45
click at [319, 441] on div "海鹽洗髮 卡券代號/名稱" at bounding box center [313, 463] width 215 height 45
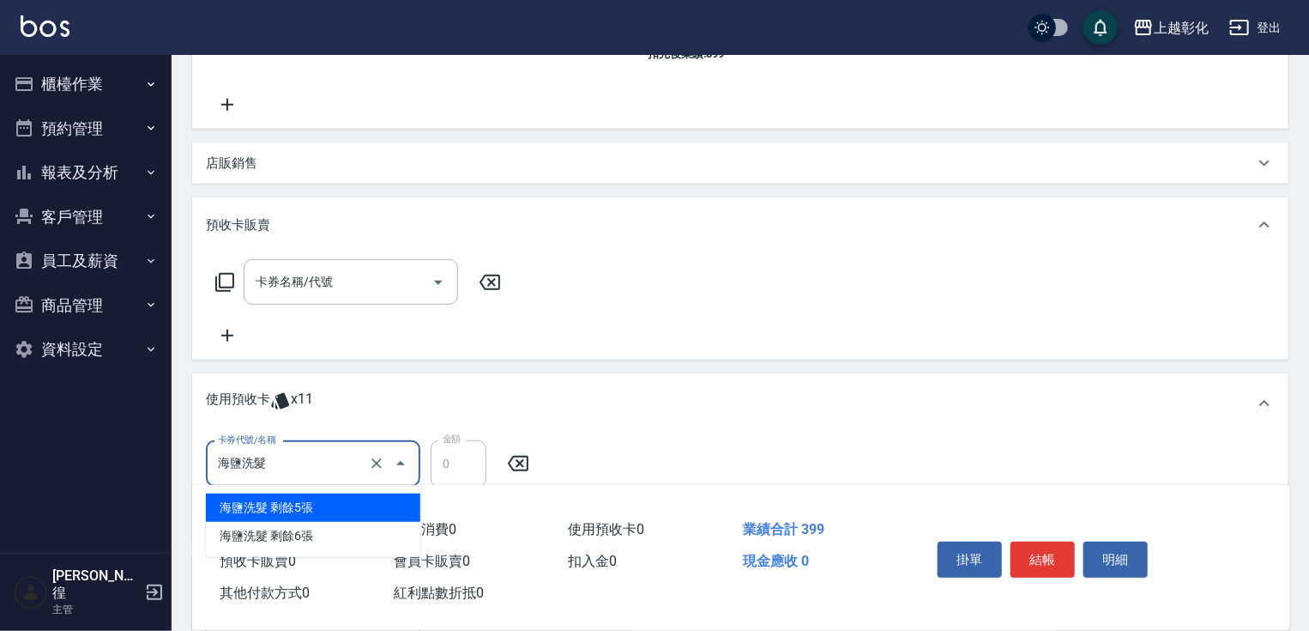
click at [323, 501] on div "海鹽洗髮 剩餘5張" at bounding box center [313, 507] width 215 height 28
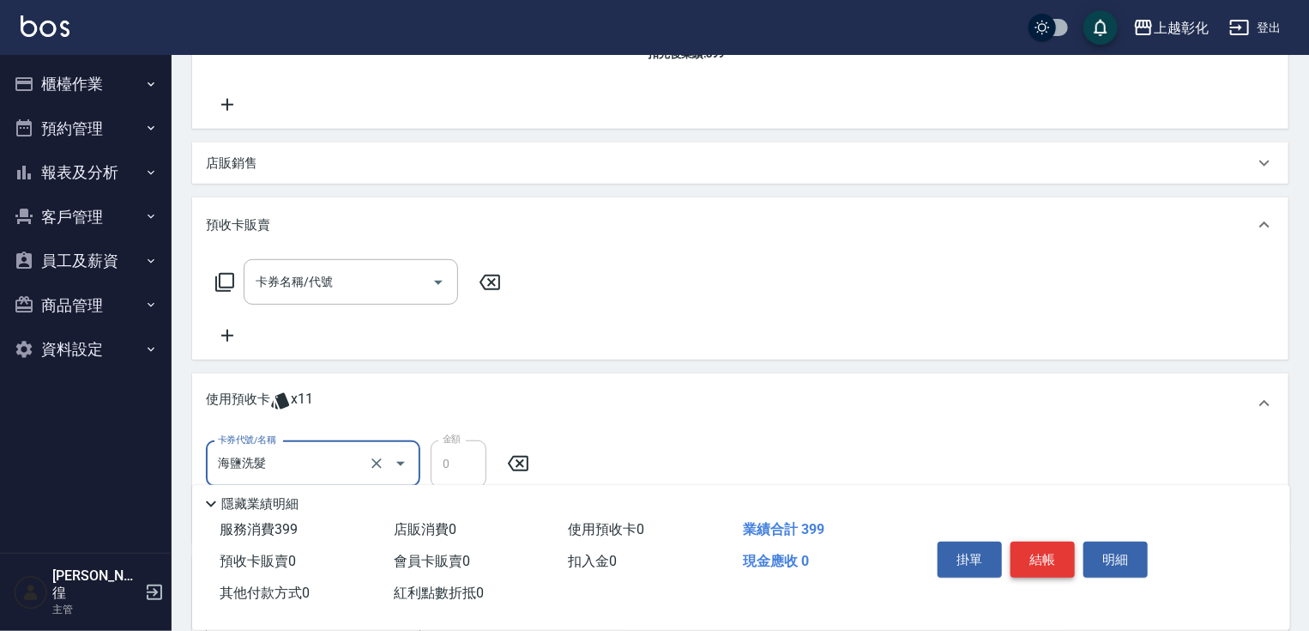
click at [1040, 550] on button "結帳" at bounding box center [1043, 559] width 64 height 36
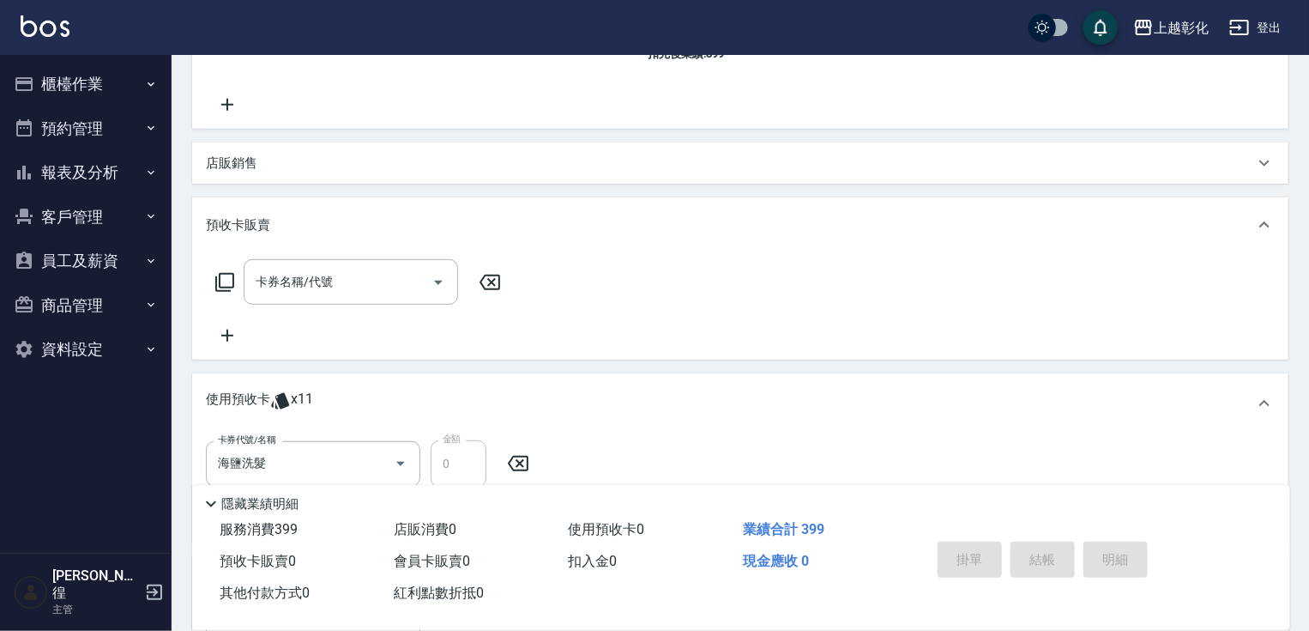
type input "[DATE] 12:57"
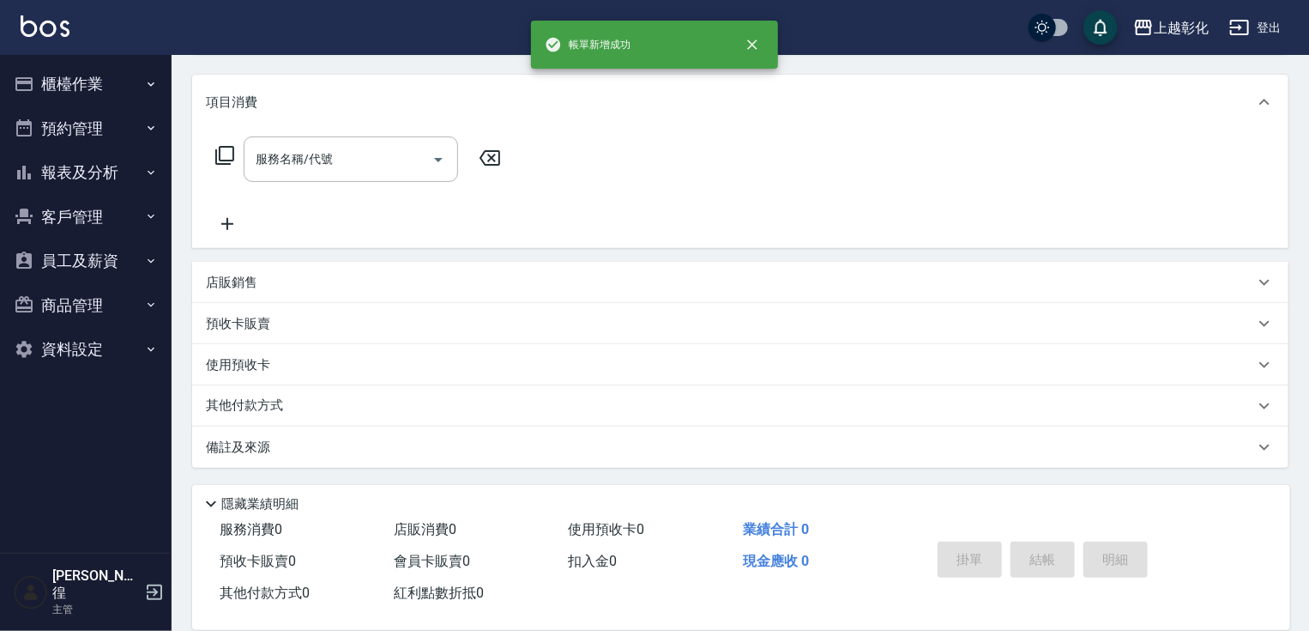
scroll to position [0, 0]
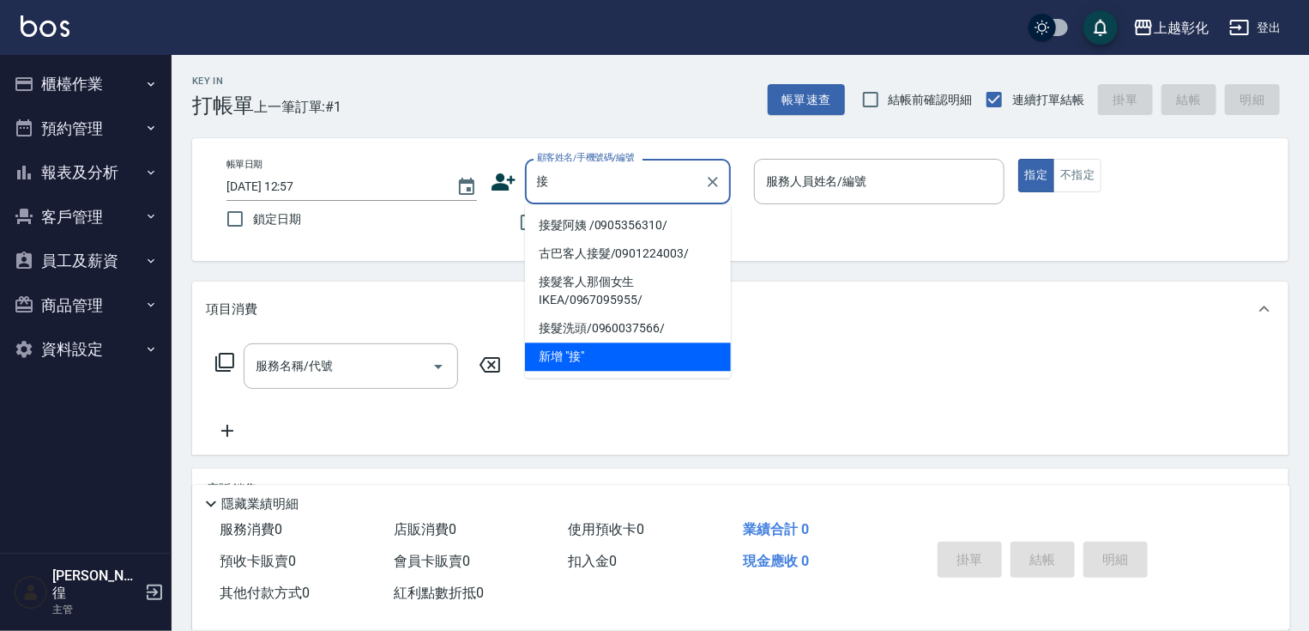
click at [589, 216] on li "接髮阿姨 /0905356310/" at bounding box center [628, 225] width 206 height 28
type input "接髮阿姨 /0905356310/"
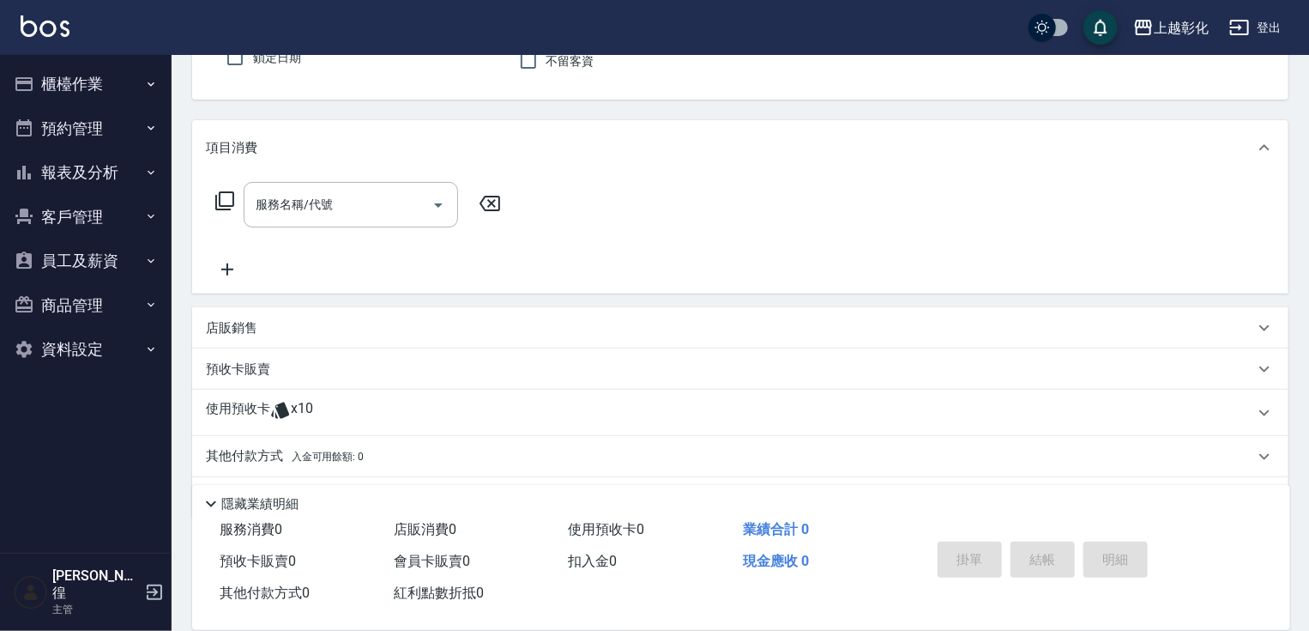
scroll to position [137, 0]
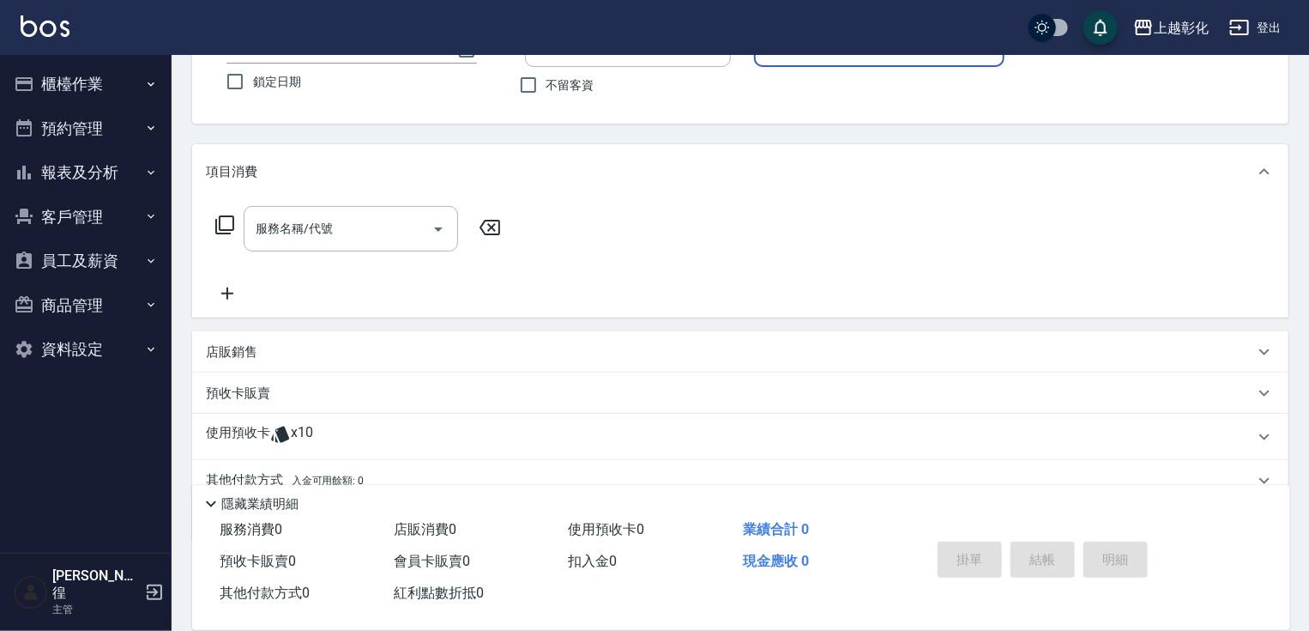
type input "+"
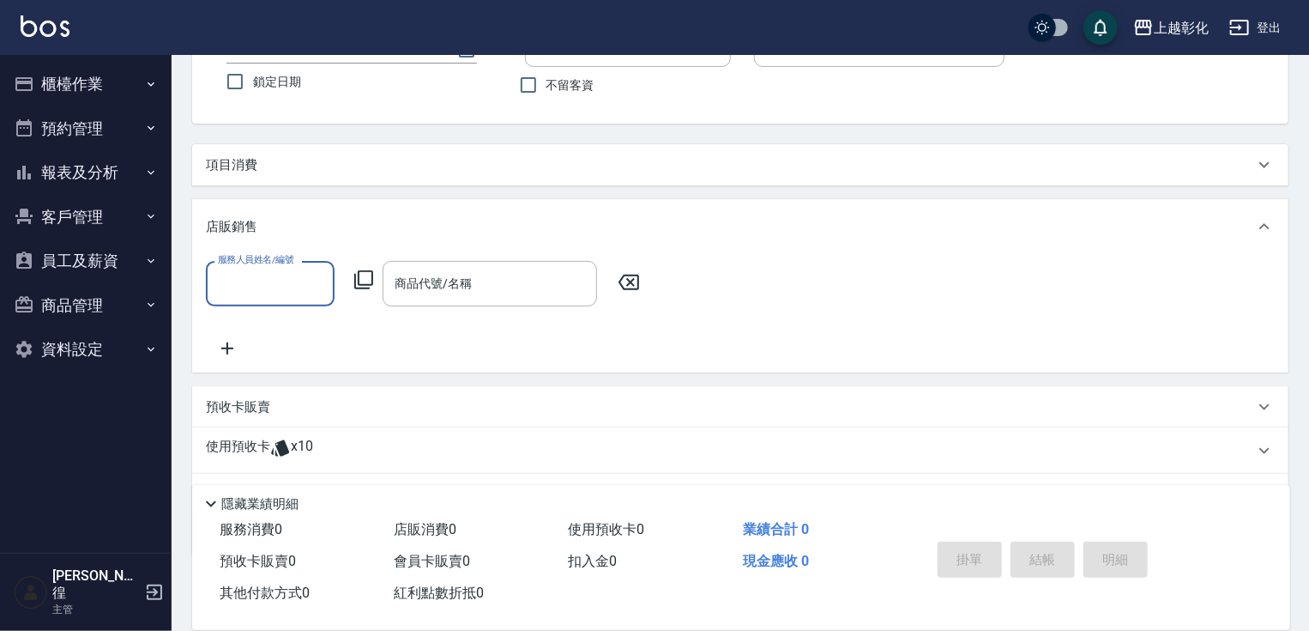
scroll to position [0, 0]
